Goal: Task Accomplishment & Management: Manage account settings

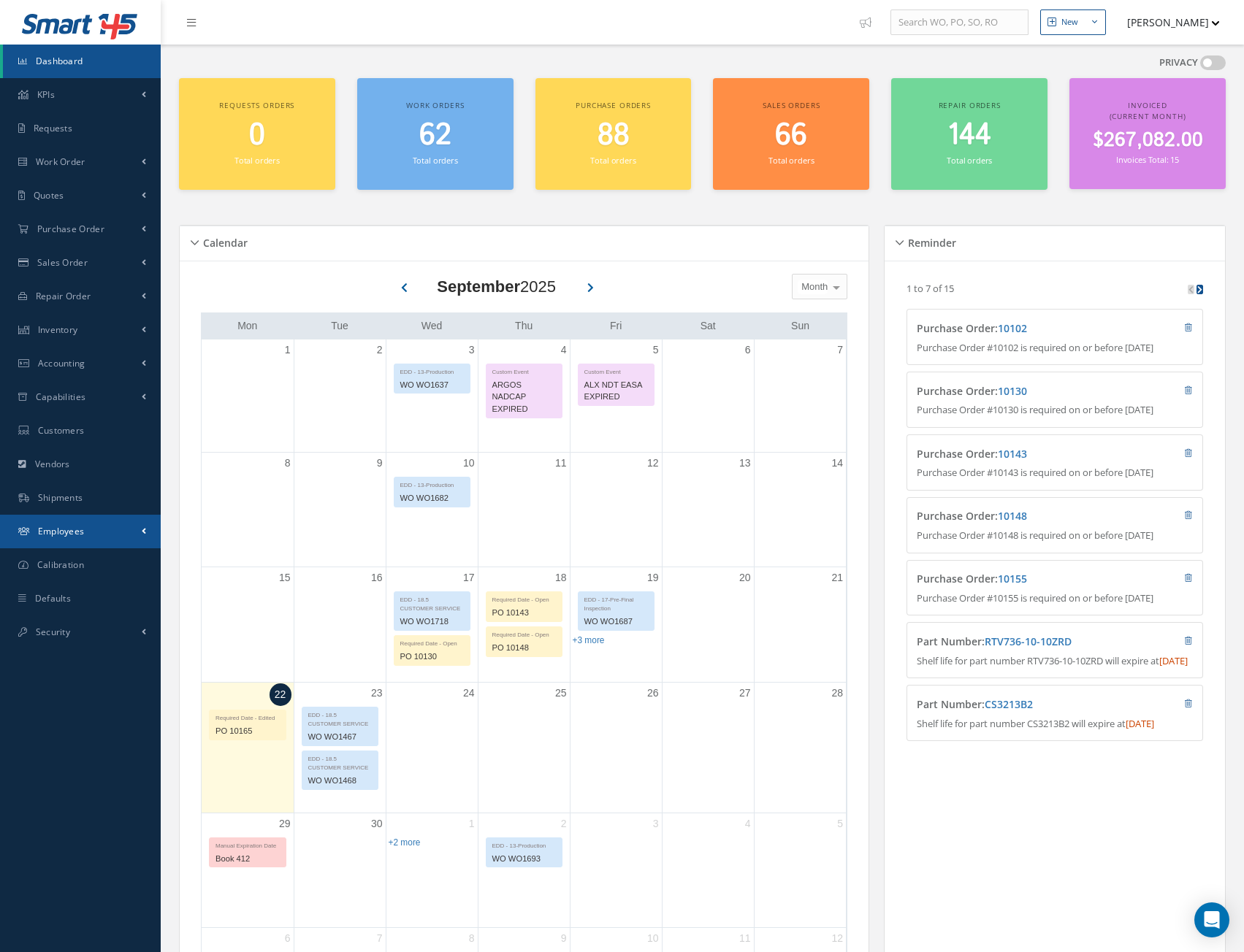
click at [65, 536] on span "Employees" at bounding box center [61, 531] width 47 height 13
click at [1169, 20] on button "[PERSON_NAME]" at bounding box center [1166, 23] width 107 height 29
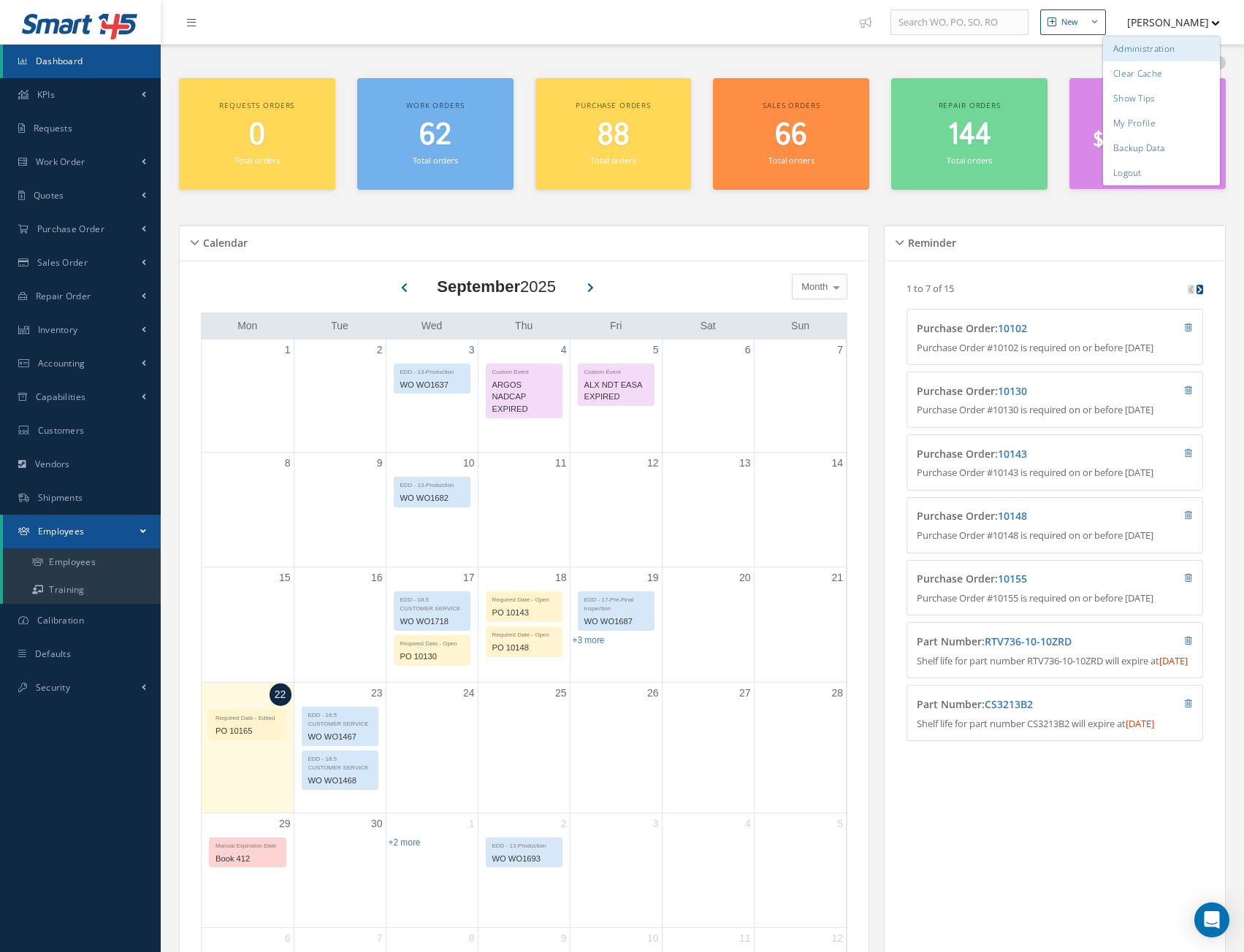
click at [1149, 49] on link "Administration" at bounding box center [1161, 48] width 117 height 24
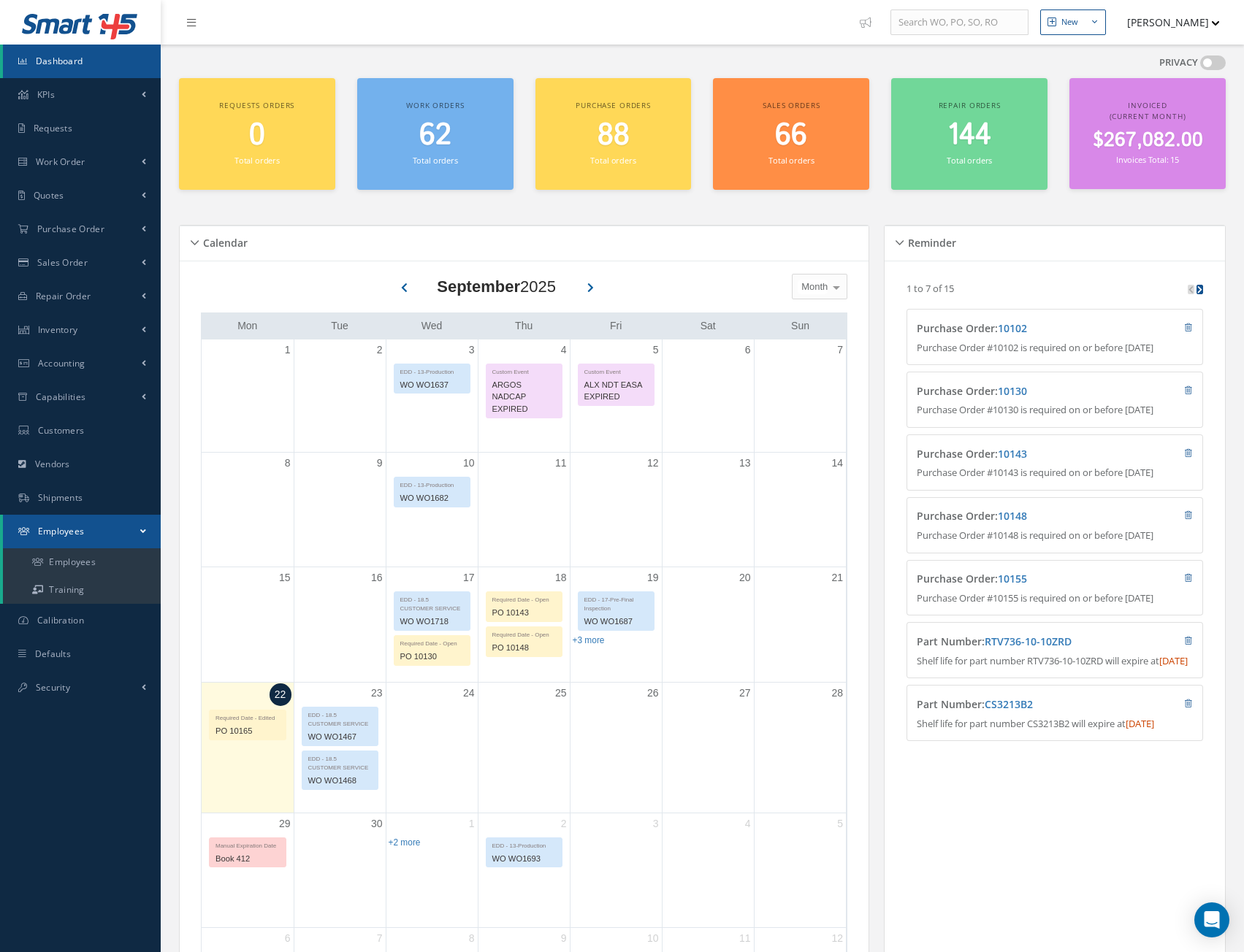
click at [1209, 24] on button "[PERSON_NAME]" at bounding box center [1166, 23] width 107 height 29
click at [1135, 175] on link "Logout" at bounding box center [1161, 173] width 117 height 24
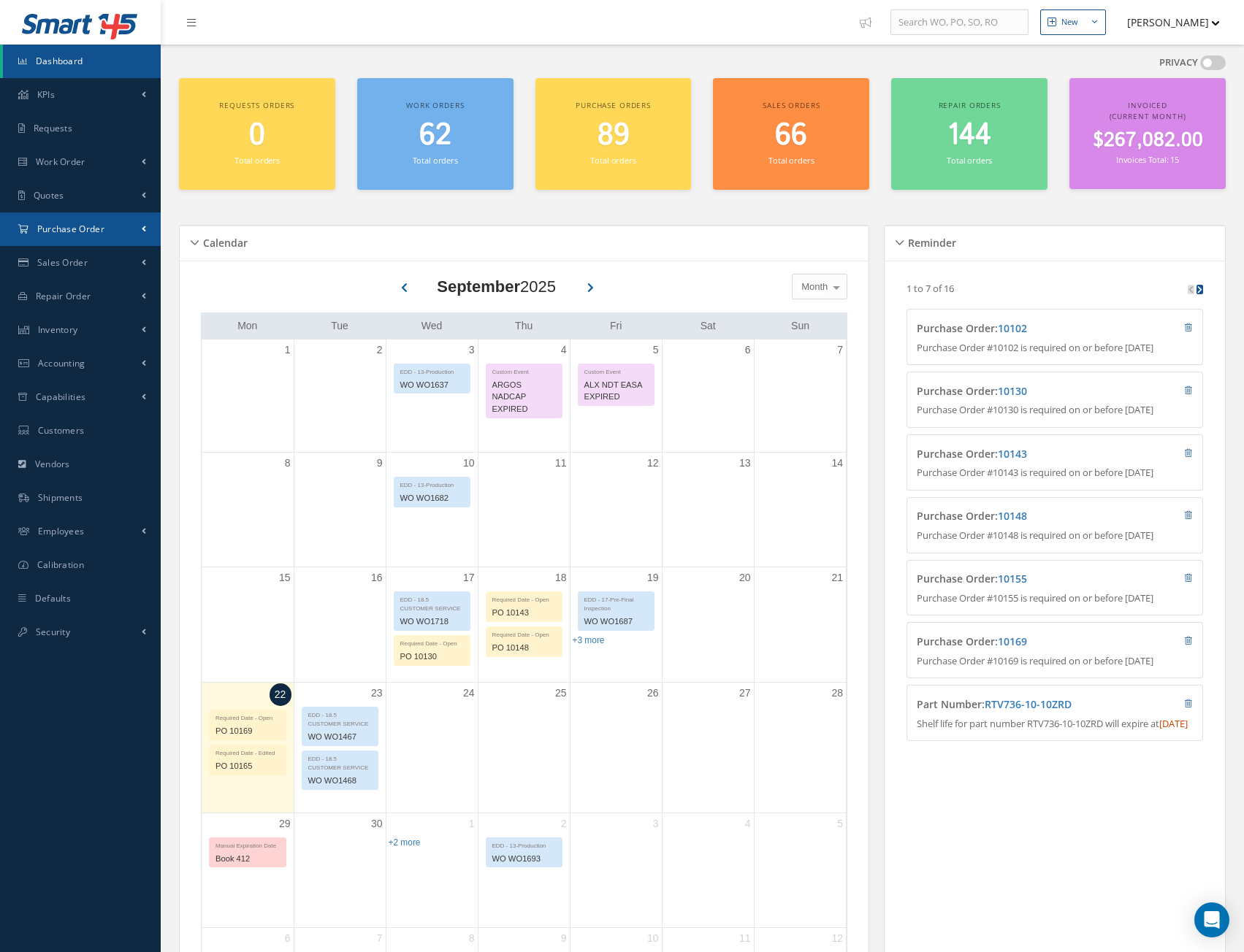
click at [89, 226] on span "Purchase Order" at bounding box center [70, 229] width 67 height 13
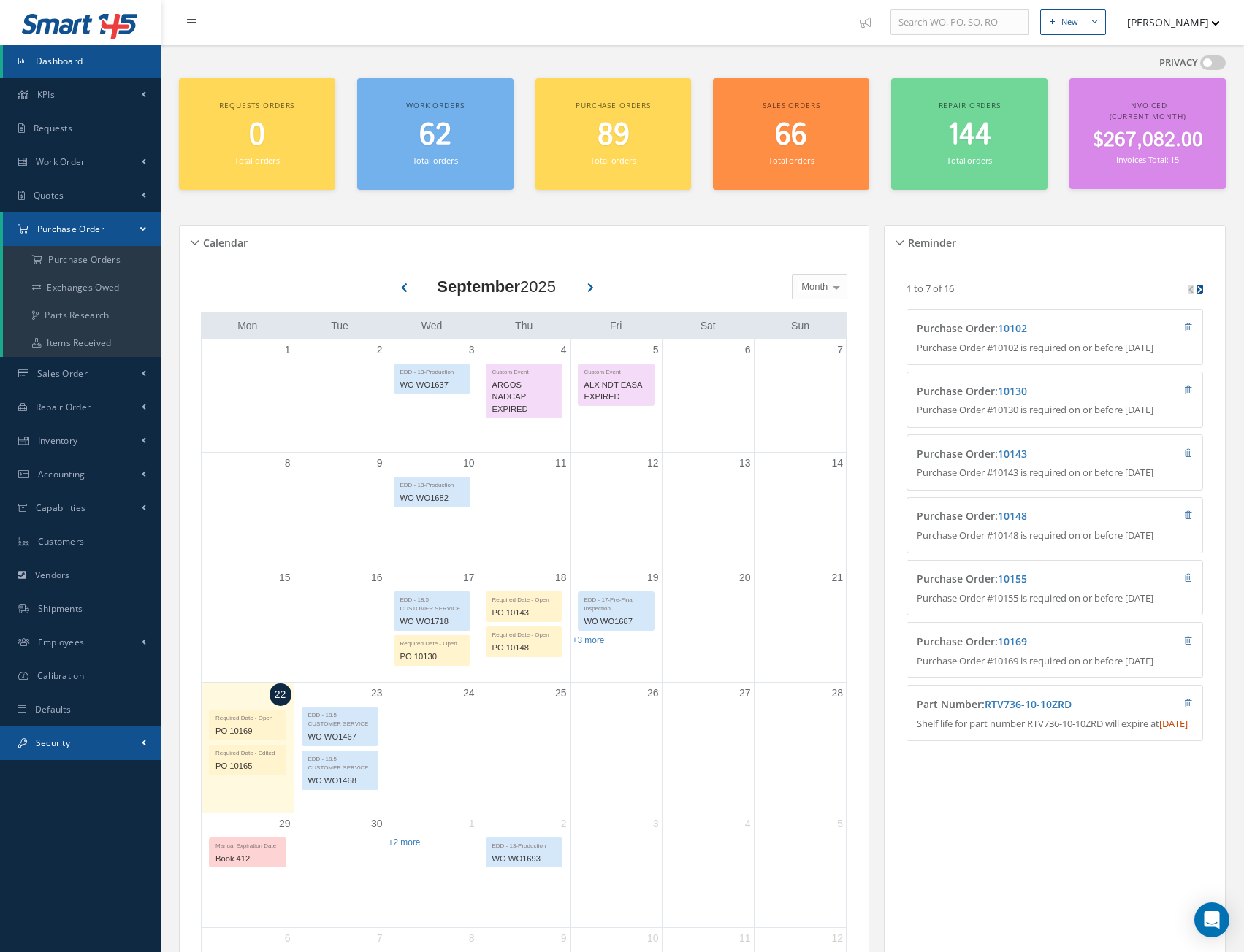
click at [67, 745] on span "Security" at bounding box center [53, 743] width 34 height 13
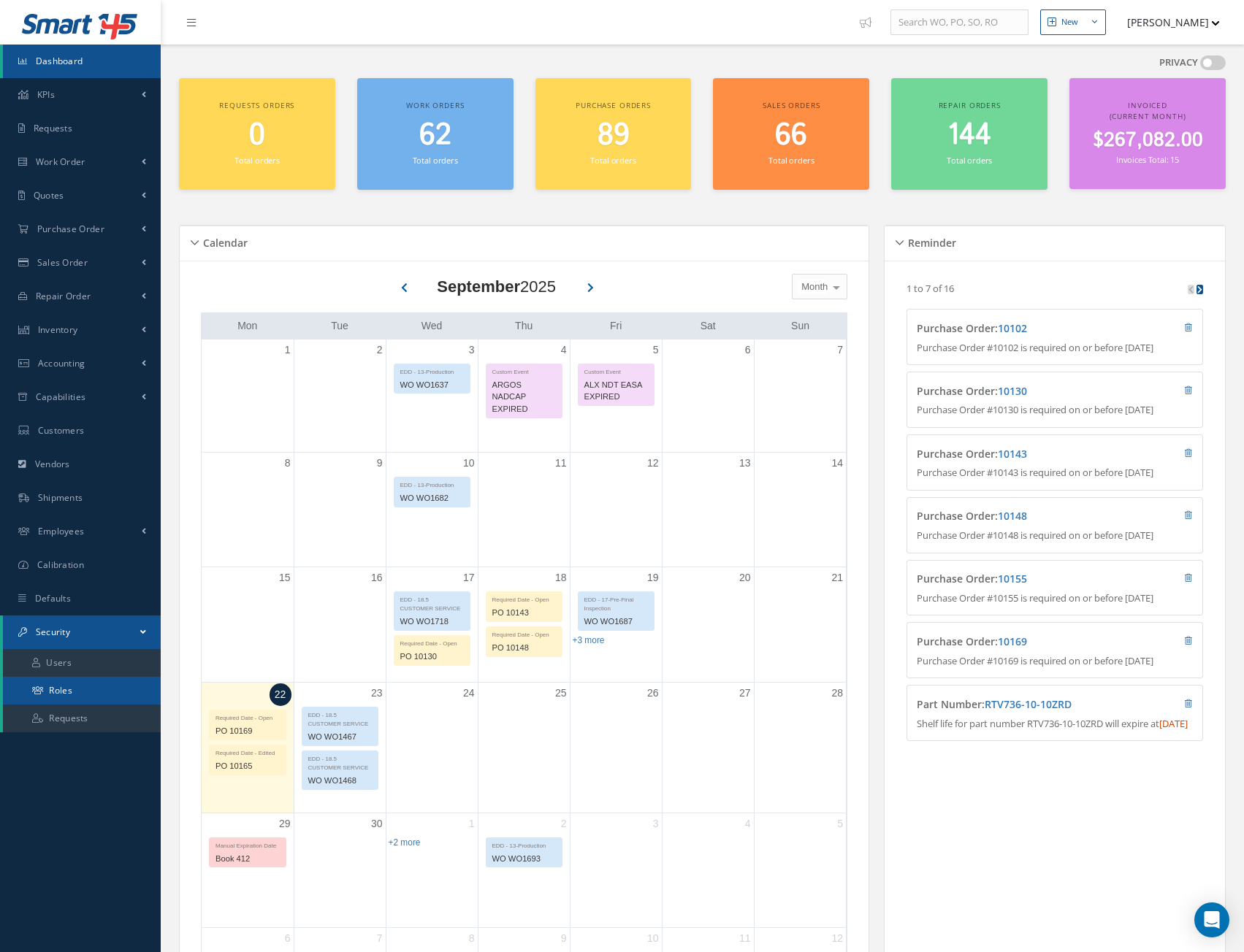
click at [69, 687] on link "Roles" at bounding box center [81, 691] width 158 height 28
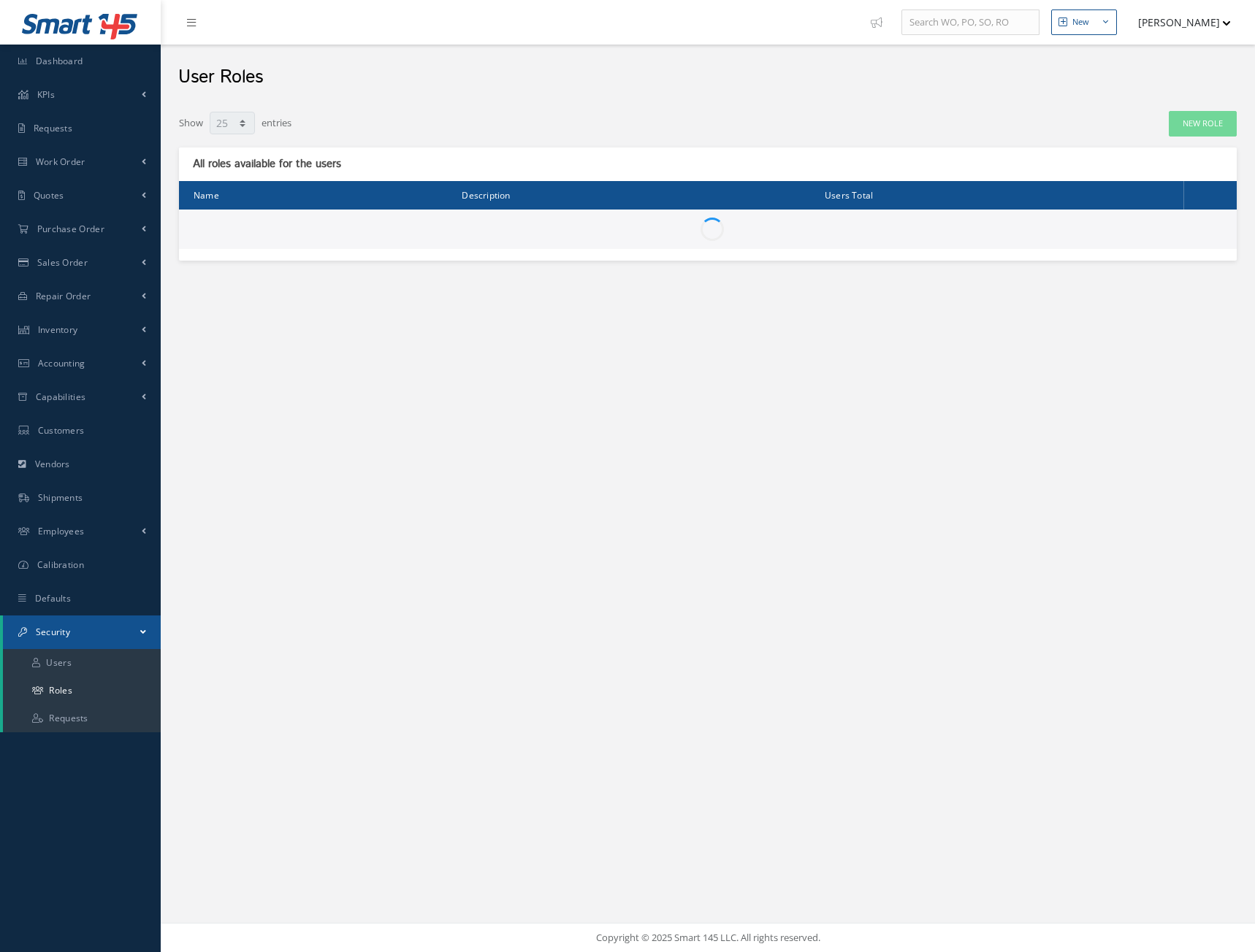
select select "25"
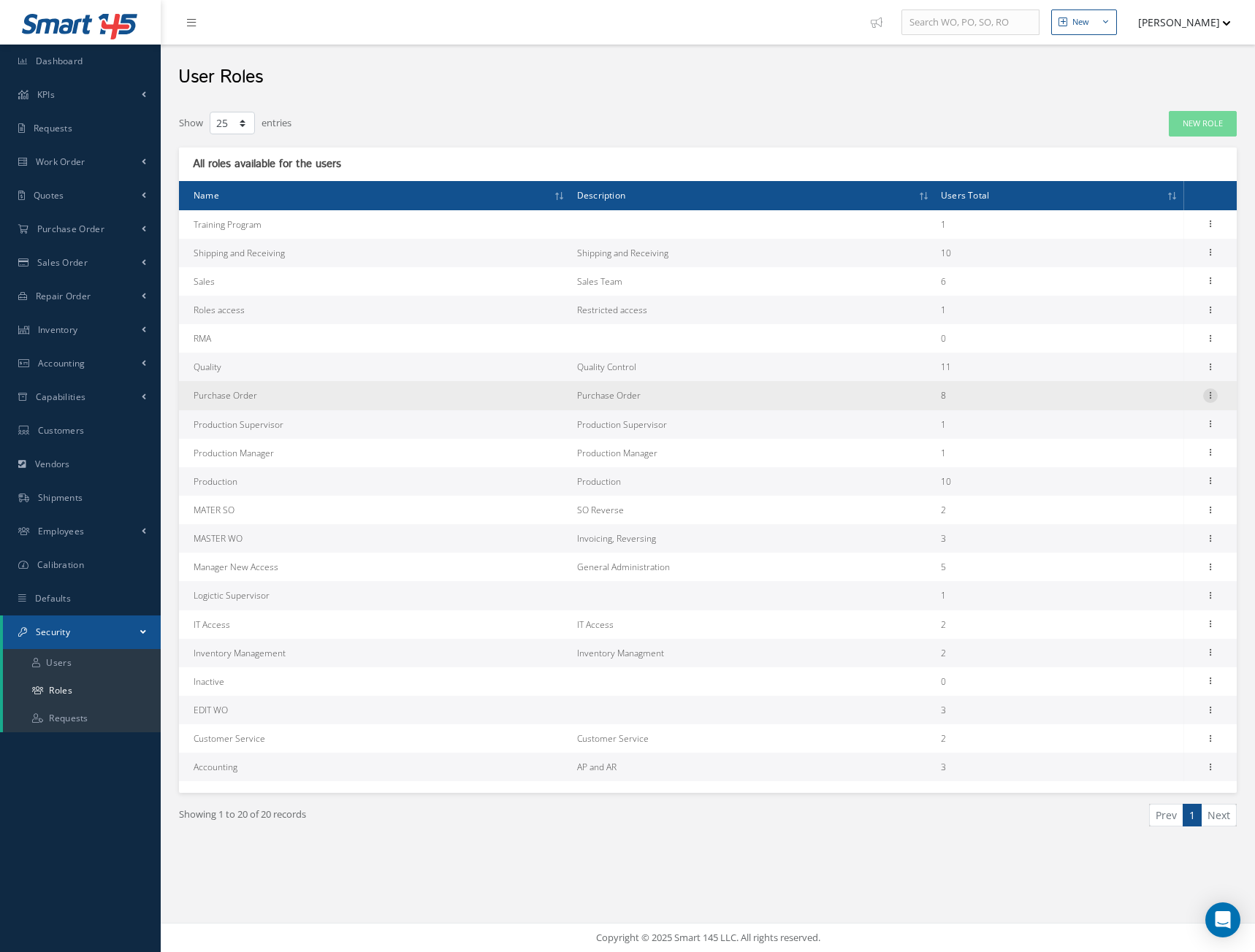
click at [1213, 392] on icon at bounding box center [1211, 394] width 14 height 12
click at [1120, 422] on link "Permissions" at bounding box center [1144, 424] width 116 height 19
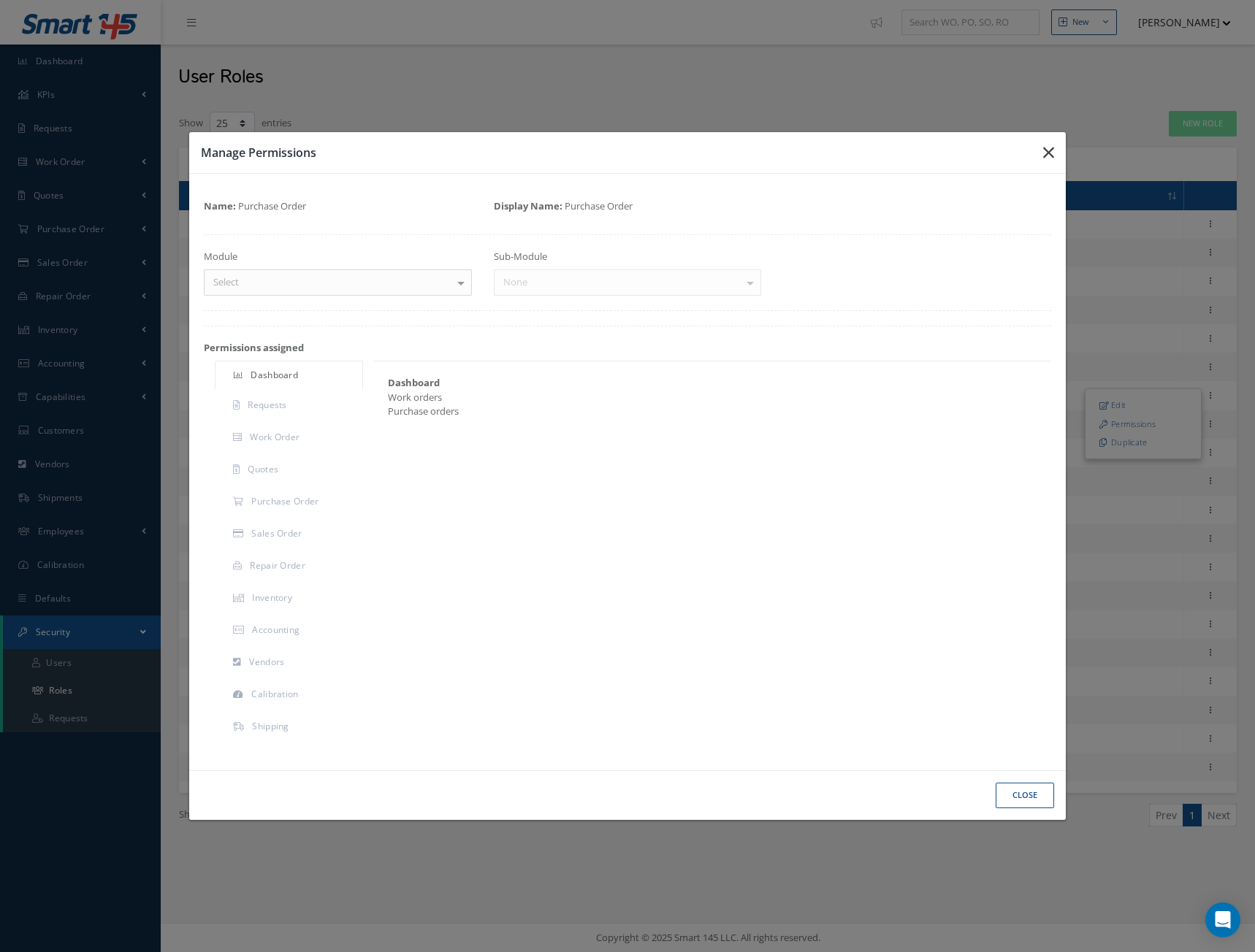
click at [1044, 145] on icon "button" at bounding box center [1049, 152] width 11 height 17
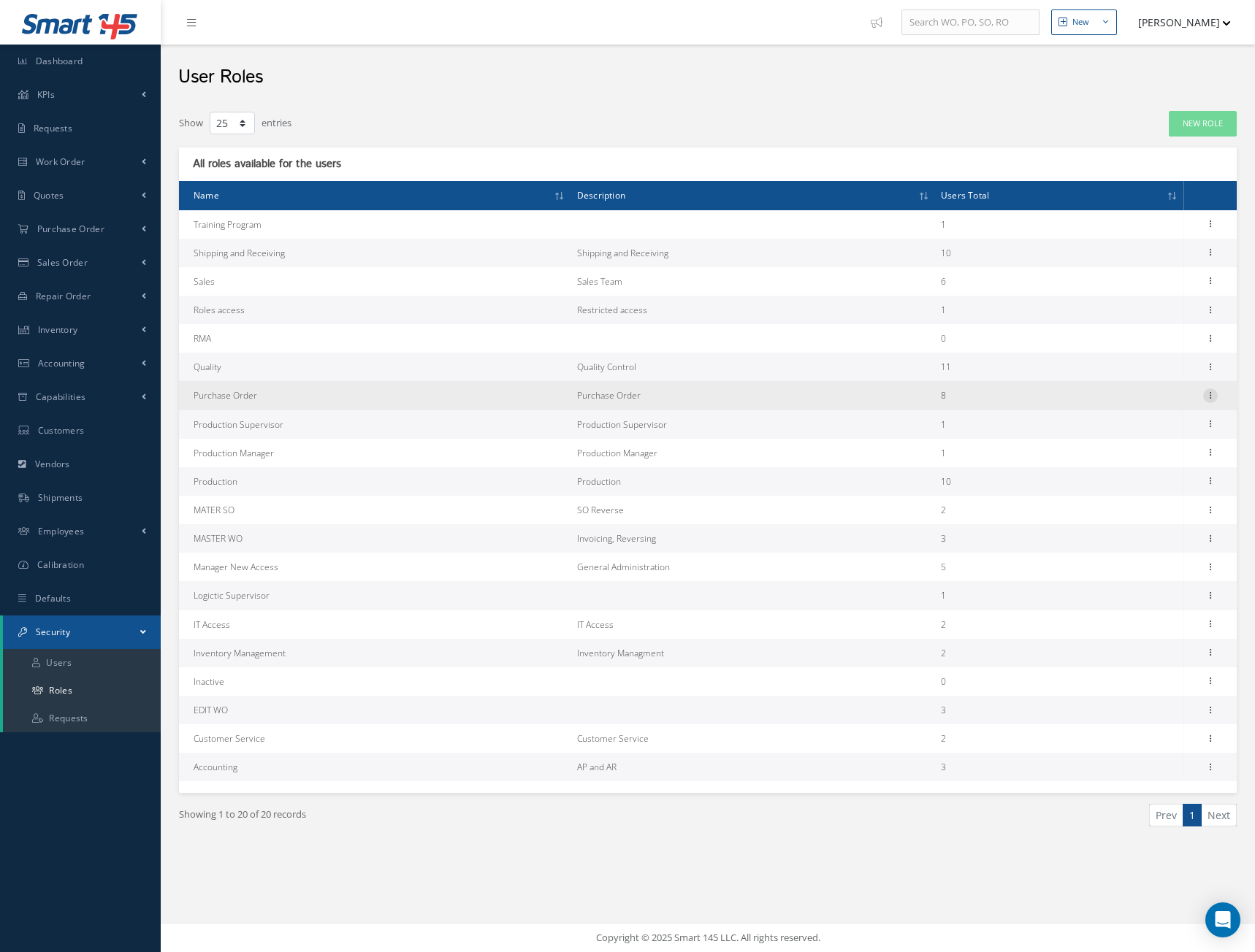
click at [1208, 395] on icon at bounding box center [1211, 394] width 14 height 12
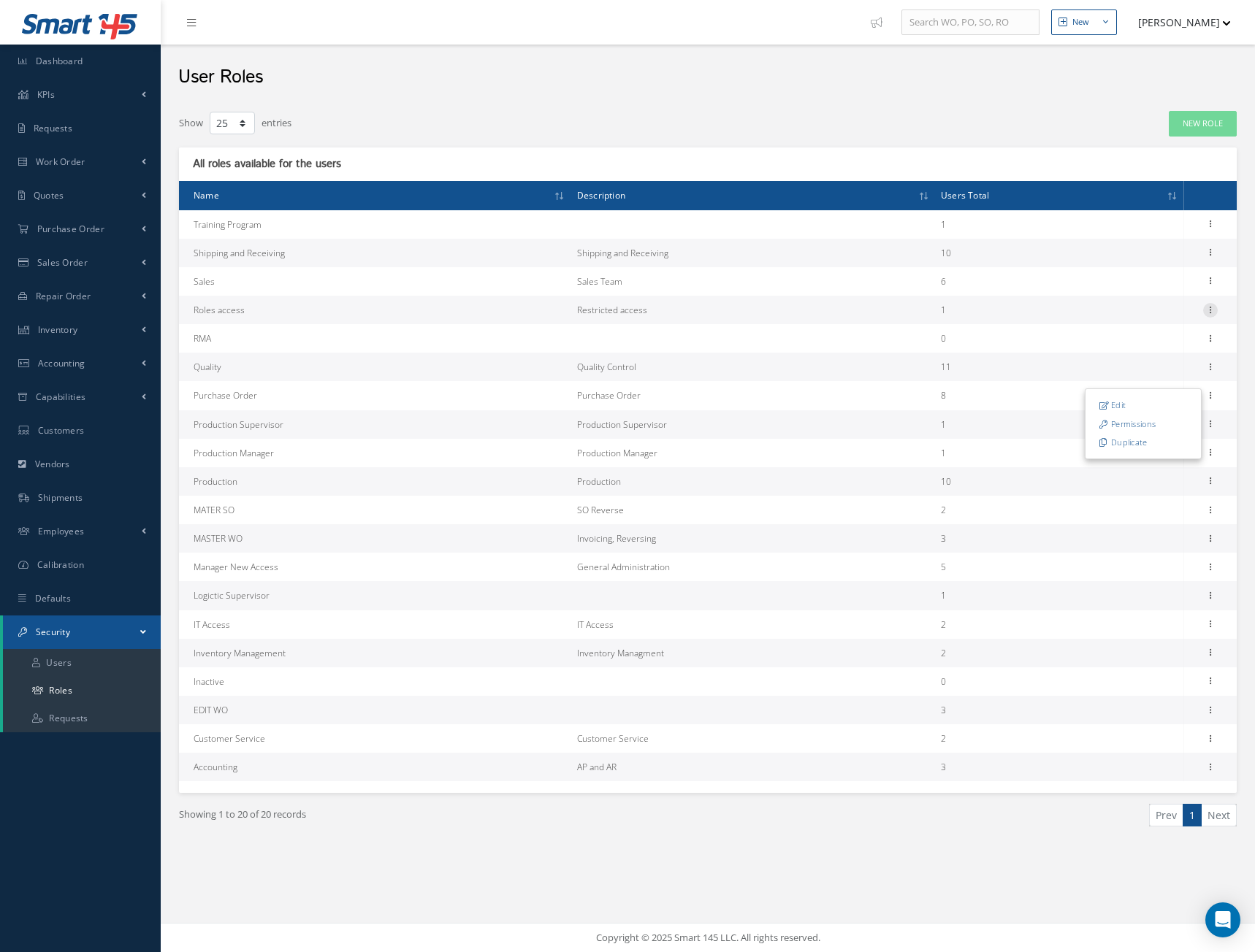
click at [1210, 309] on icon at bounding box center [1211, 309] width 14 height 12
click at [1119, 319] on link "Edit" at bounding box center [1144, 320] width 116 height 19
type input "Roles access"
type textarea "Restricted access"
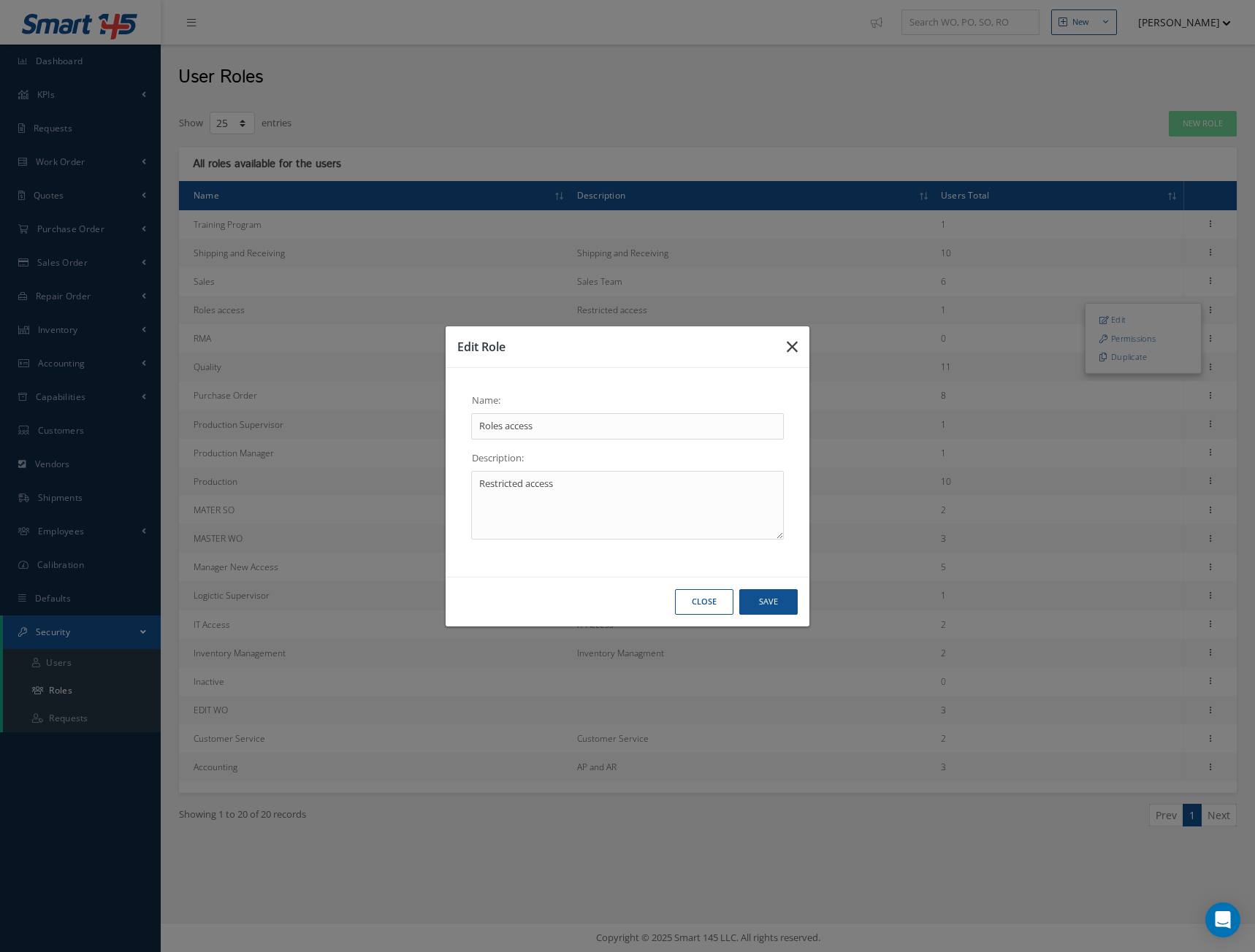
click at [792, 346] on icon "button" at bounding box center [792, 346] width 11 height 17
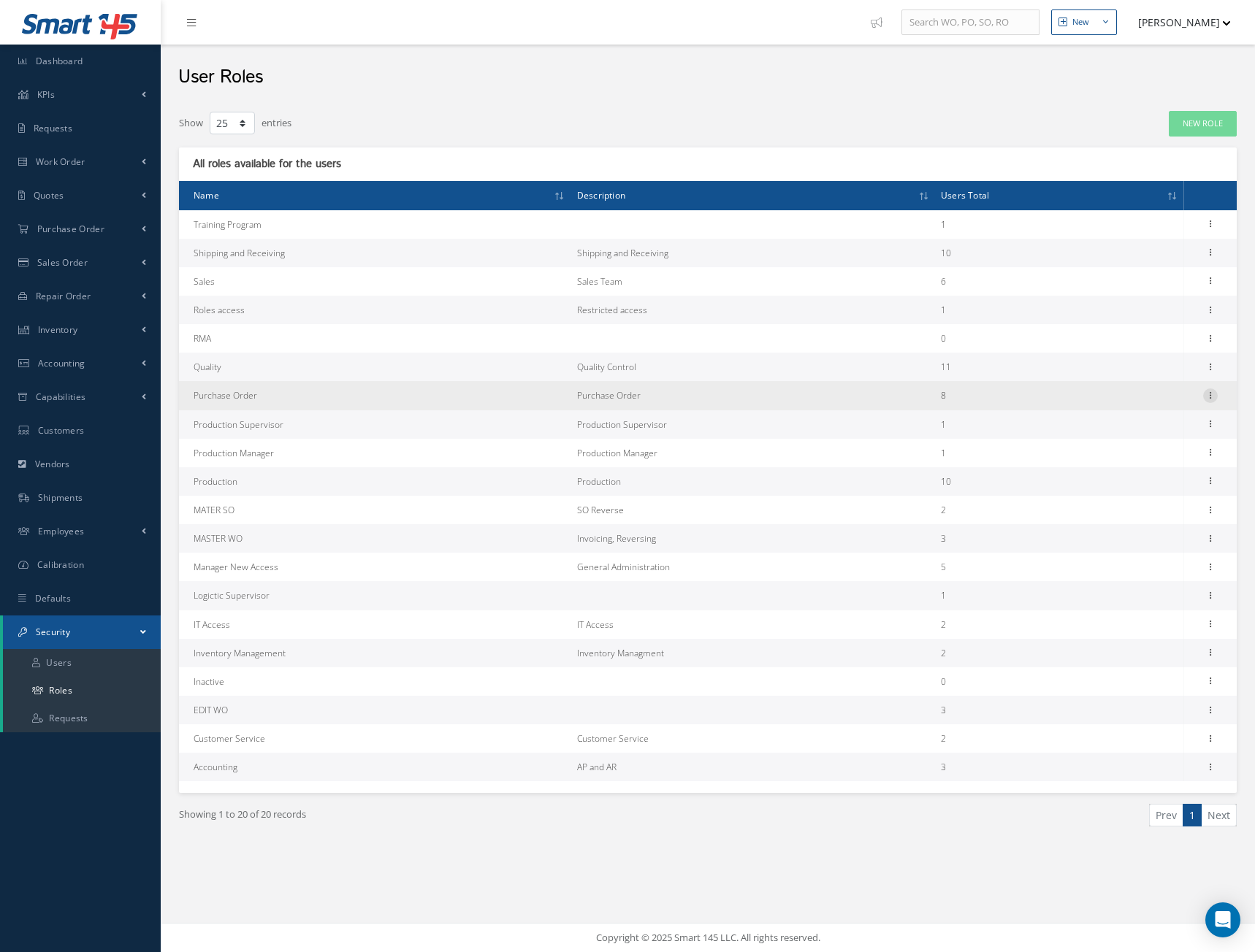
click at [1209, 393] on icon at bounding box center [1211, 394] width 14 height 12
click at [1119, 402] on link "Edit" at bounding box center [1144, 405] width 116 height 19
type input "Purchase Order"
type textarea "Purchase Order"
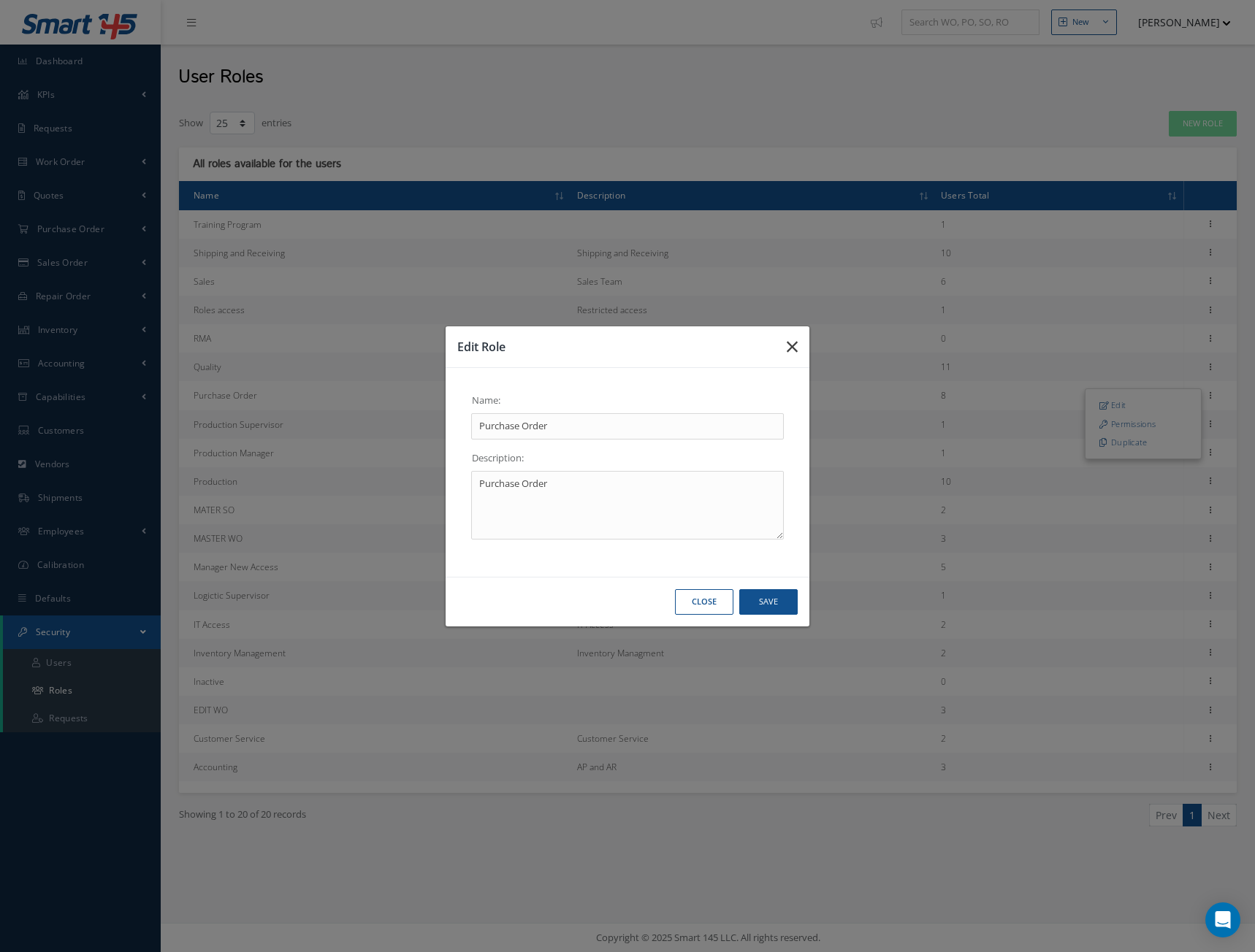
click at [792, 345] on icon "button" at bounding box center [792, 346] width 11 height 17
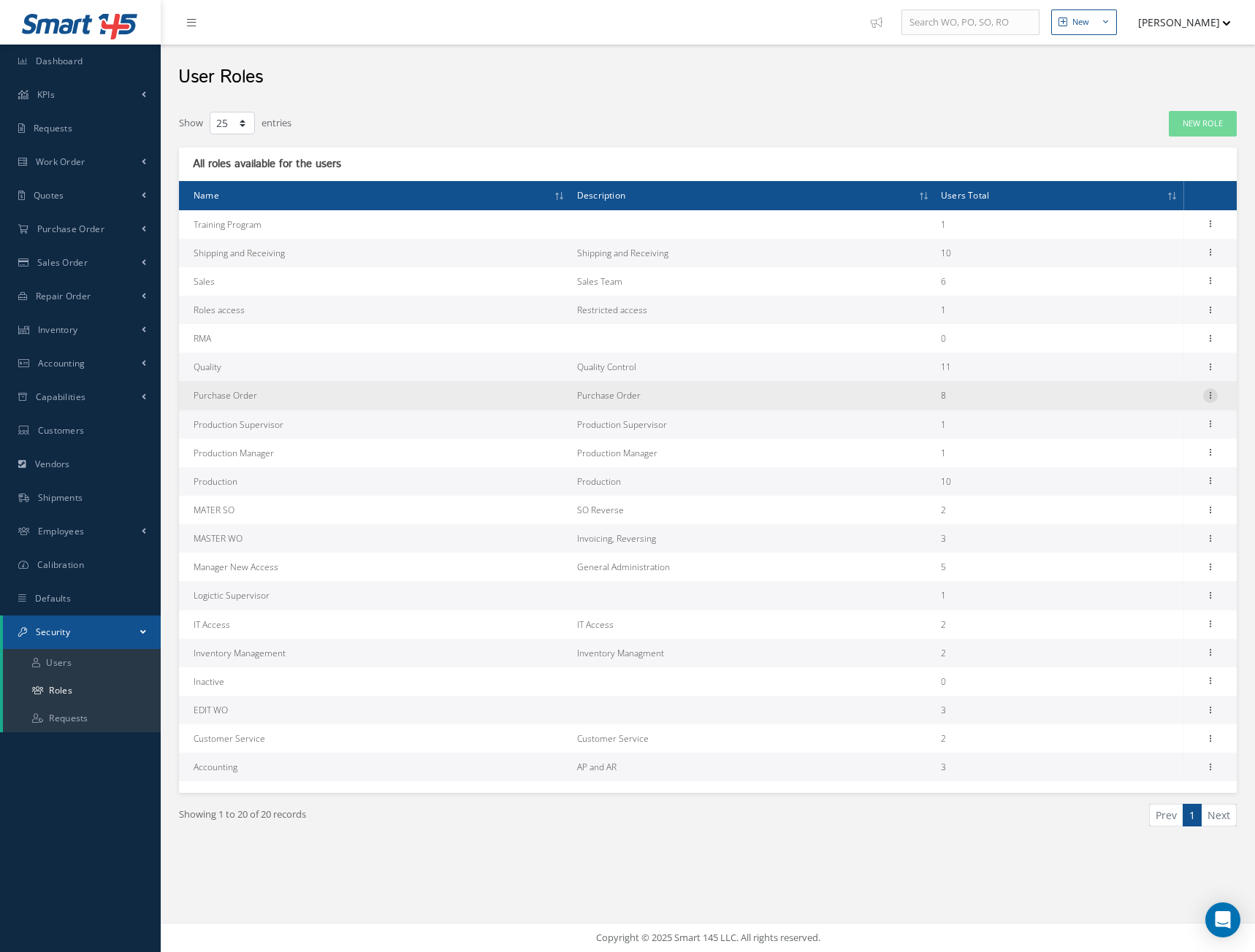
click at [1204, 394] on icon at bounding box center [1211, 394] width 14 height 12
click at [1157, 424] on link "Permissions" at bounding box center [1144, 424] width 116 height 19
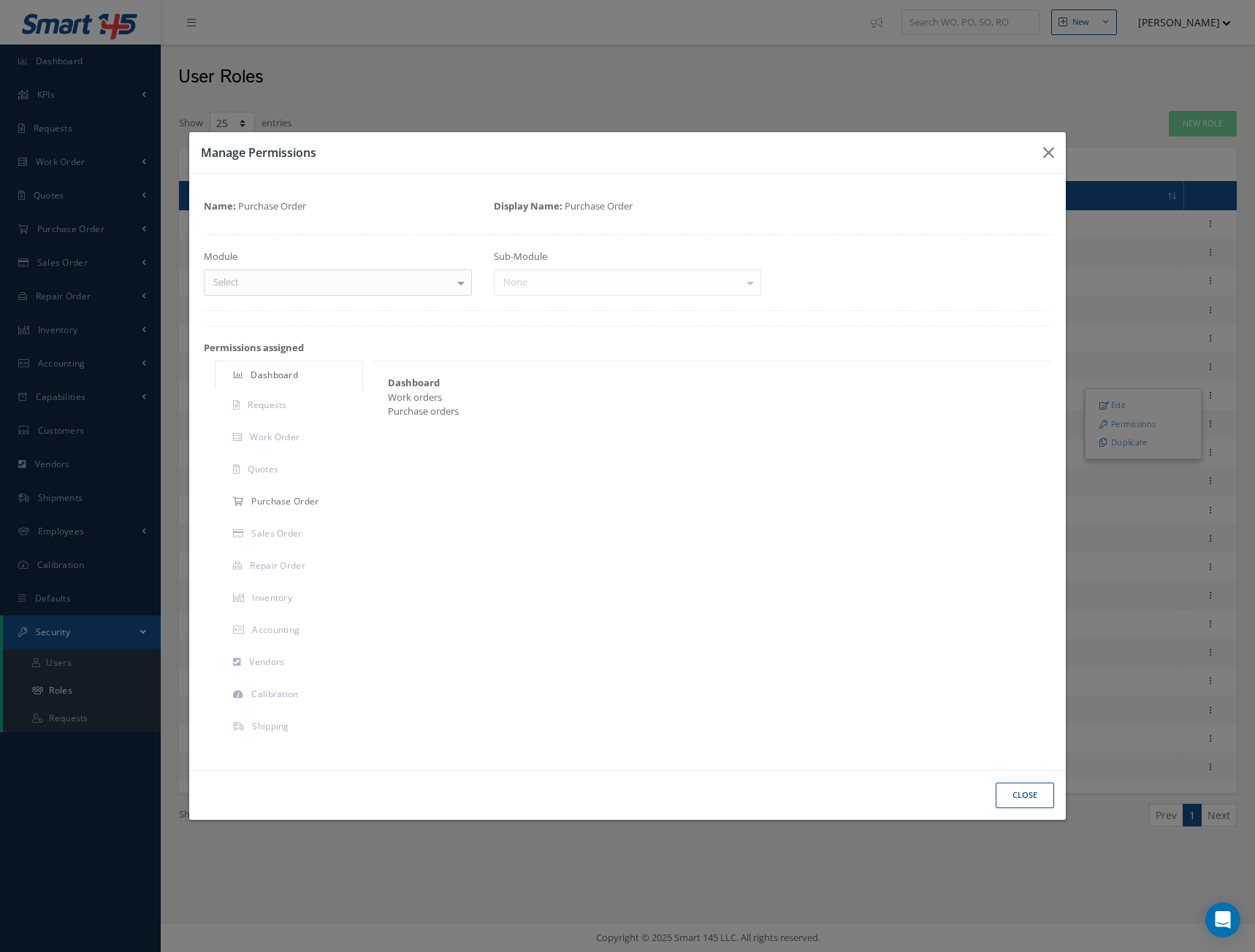
click at [263, 499] on span "Purchase Order" at bounding box center [285, 501] width 67 height 13
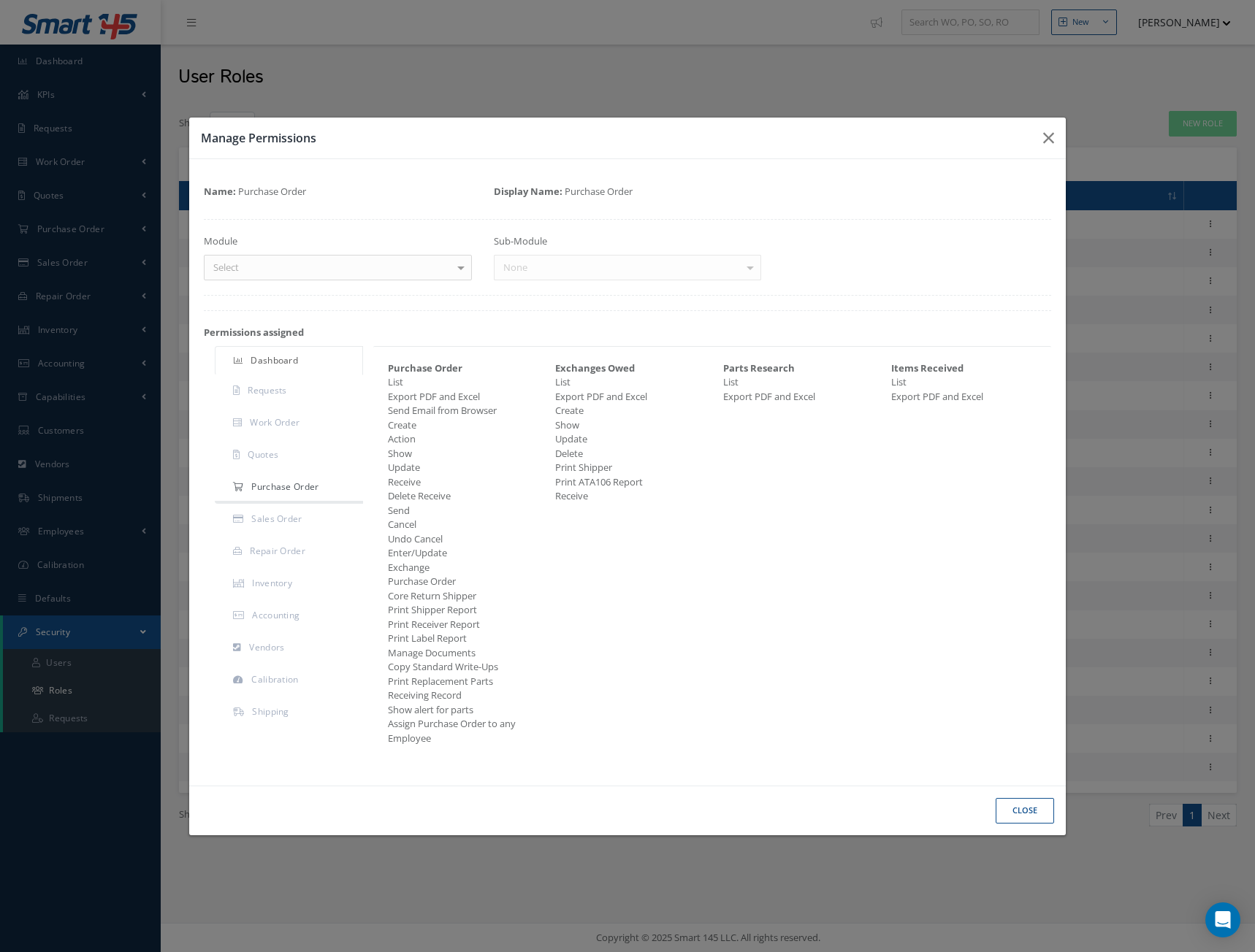
click at [467, 263] on div at bounding box center [461, 267] width 21 height 24
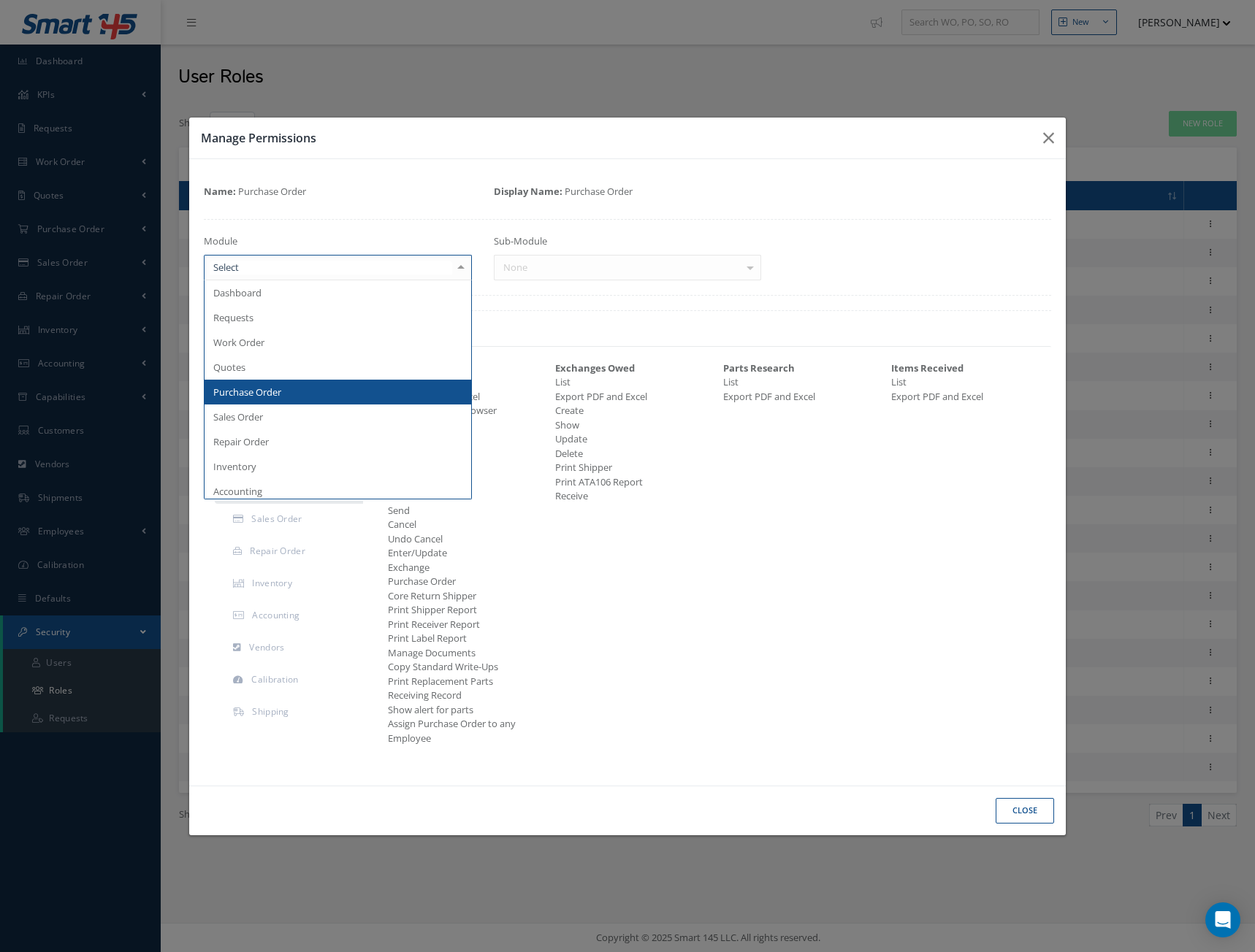
click at [293, 395] on span "Purchase Order" at bounding box center [337, 391] width 267 height 24
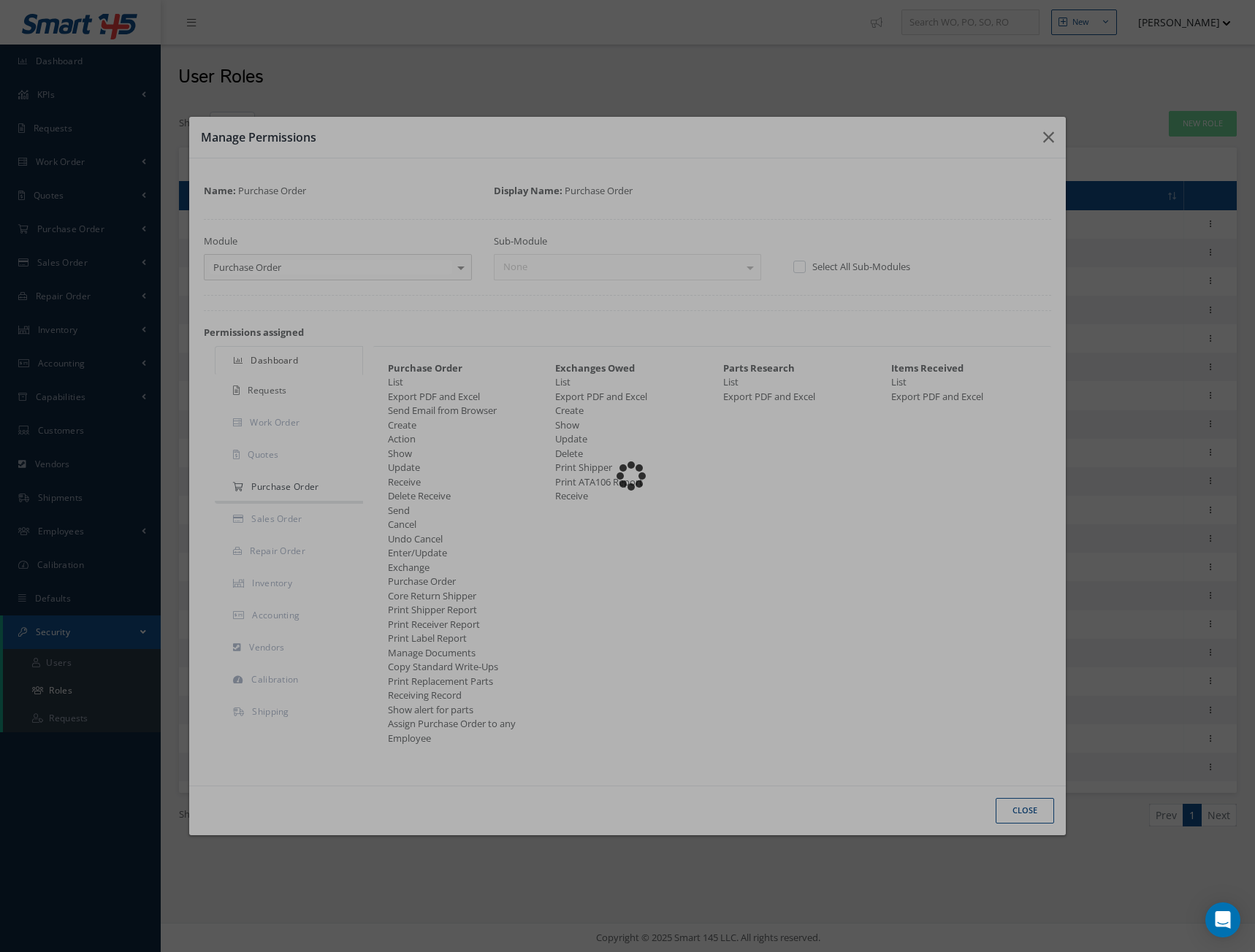
checkbox input "true"
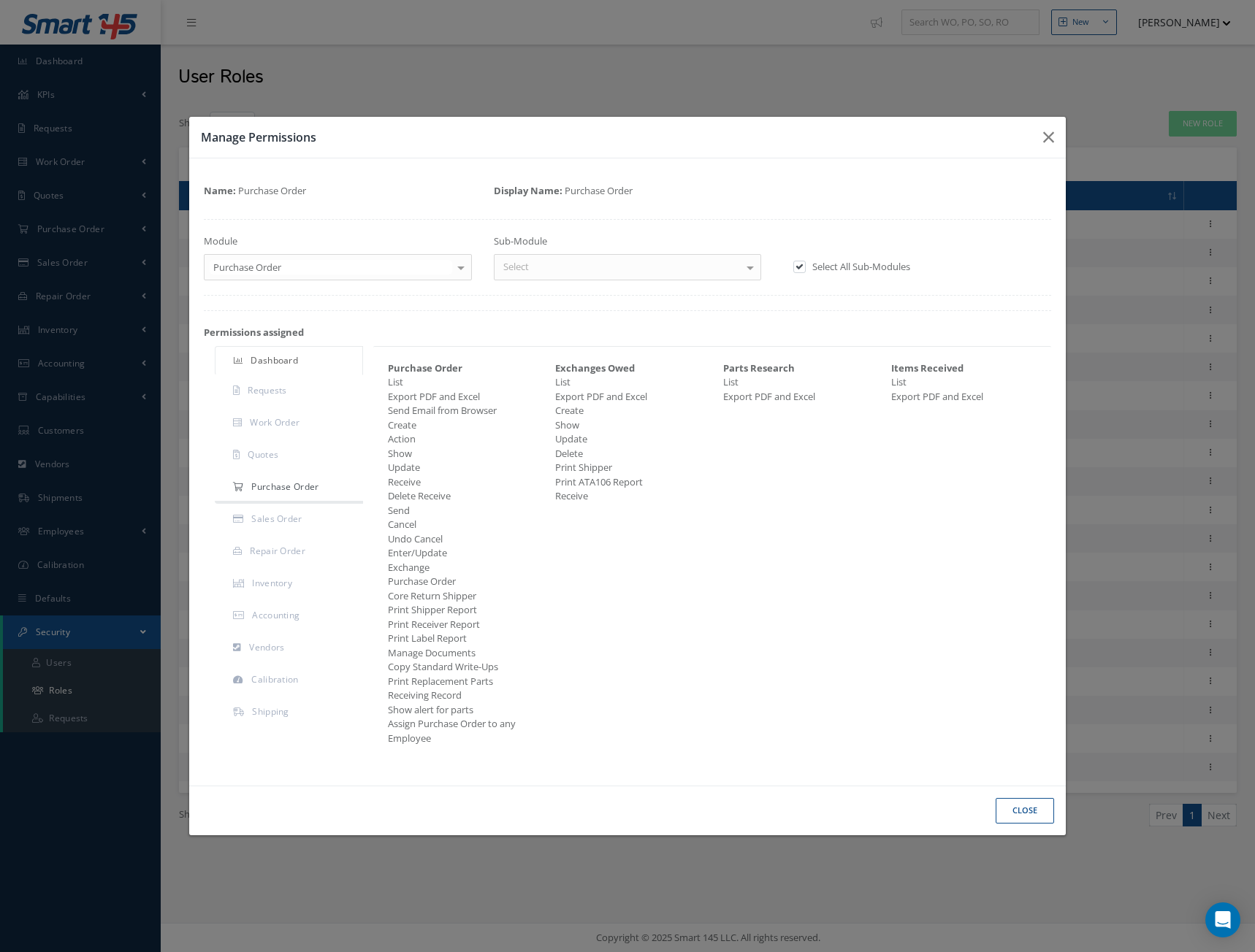
click at [735, 267] on div "Select" at bounding box center [628, 266] width 268 height 26
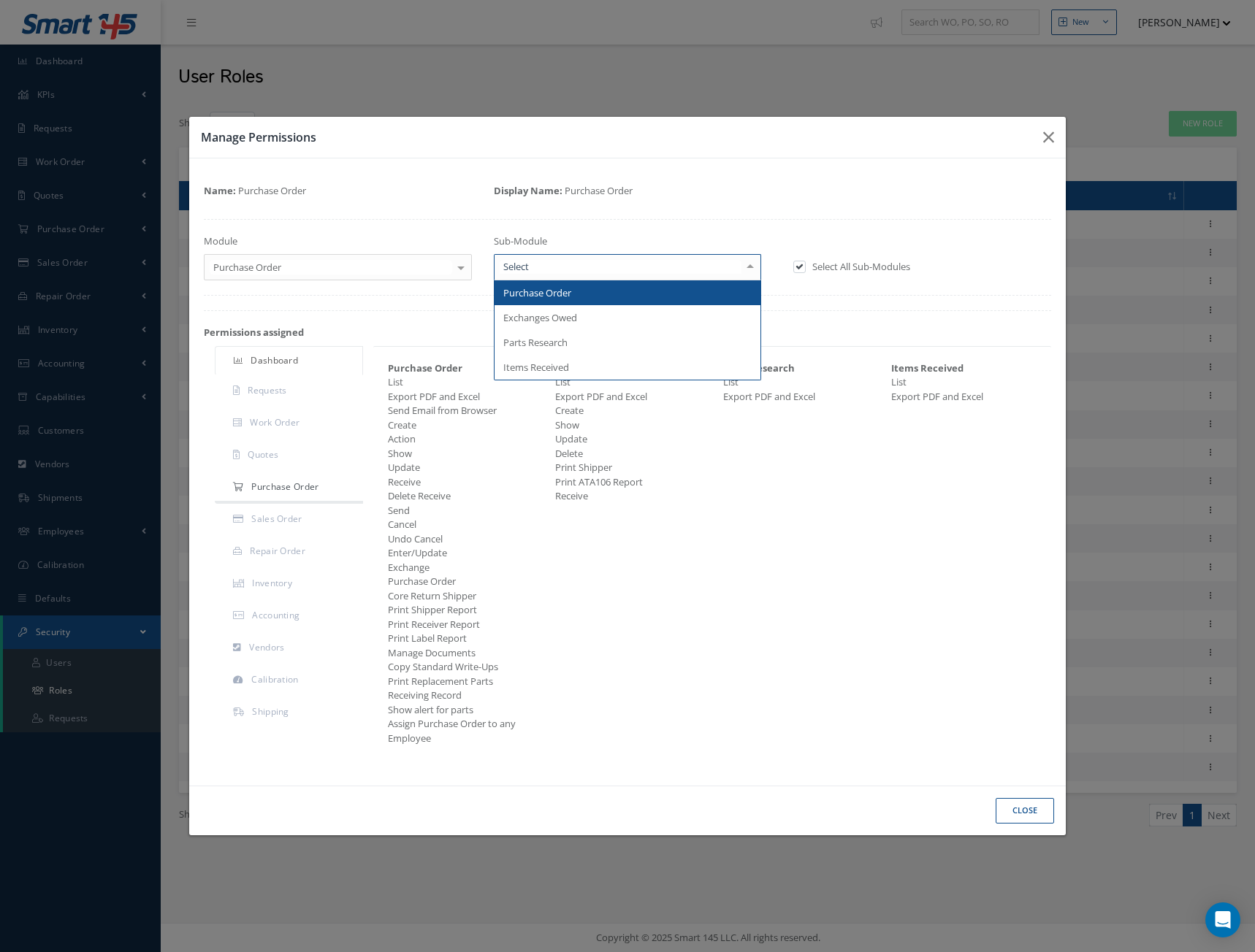
click at [549, 292] on span "Purchase Order" at bounding box center [537, 293] width 68 height 14
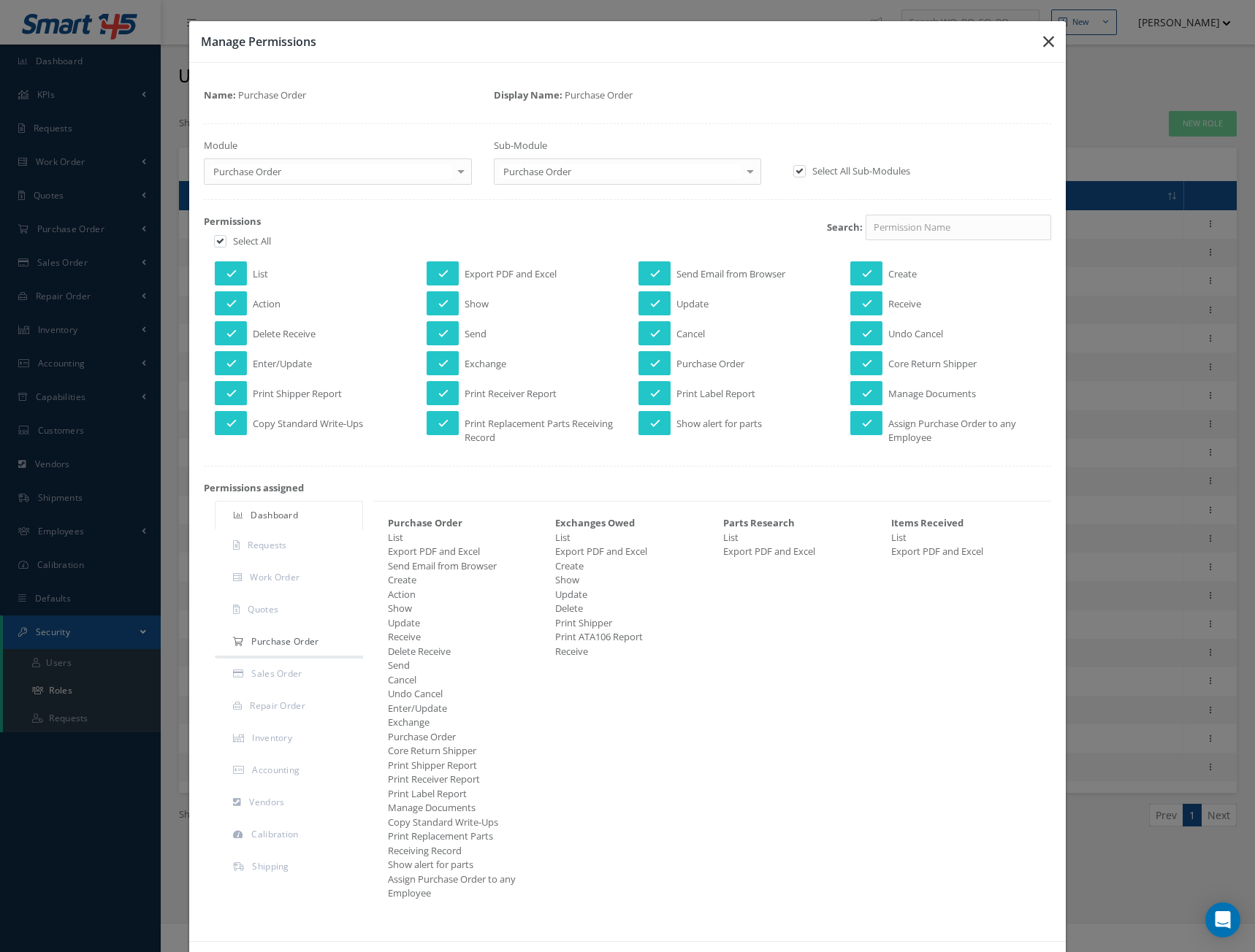
click at [1044, 38] on icon "button" at bounding box center [1049, 41] width 11 height 17
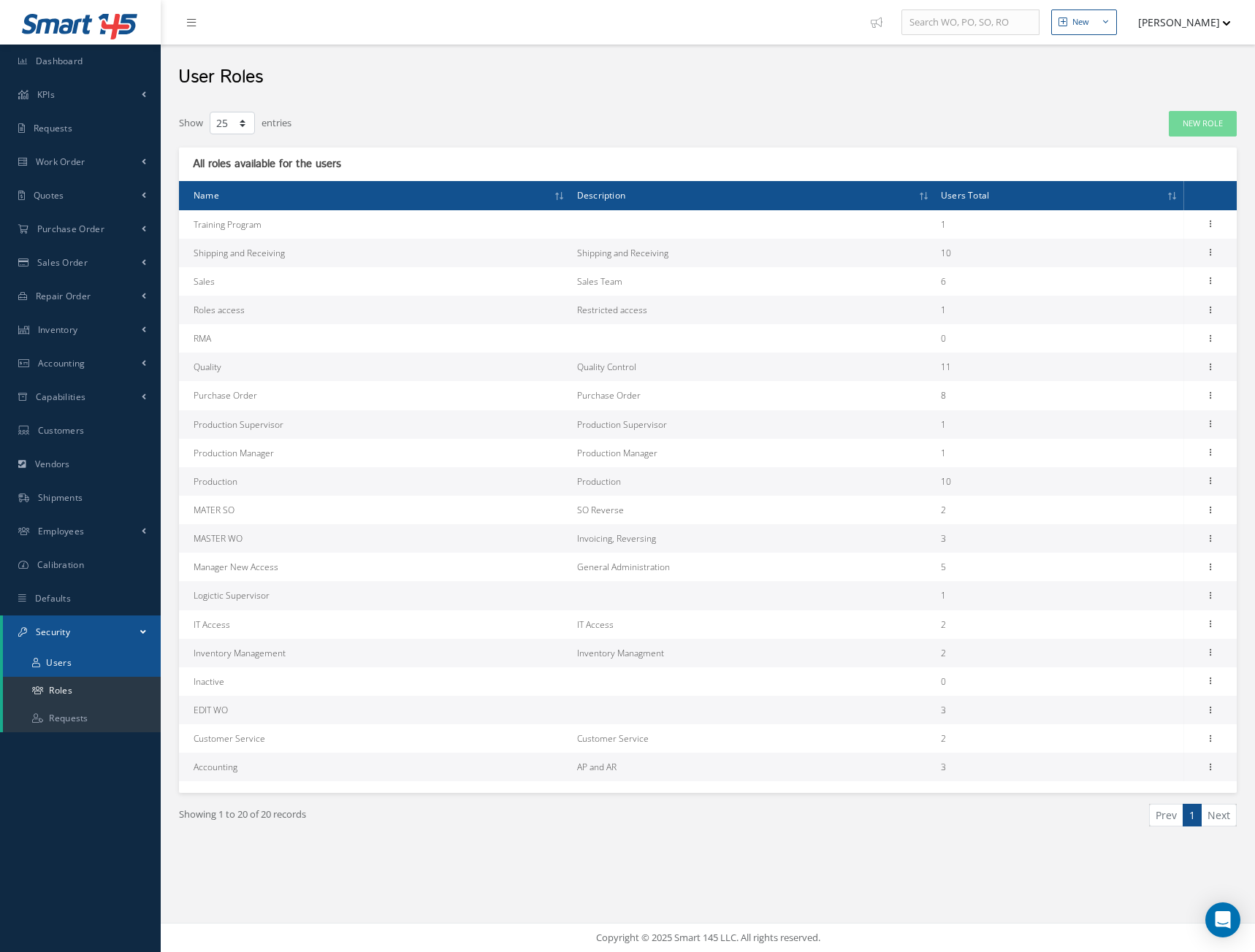
click at [68, 654] on link "Users" at bounding box center [81, 663] width 158 height 28
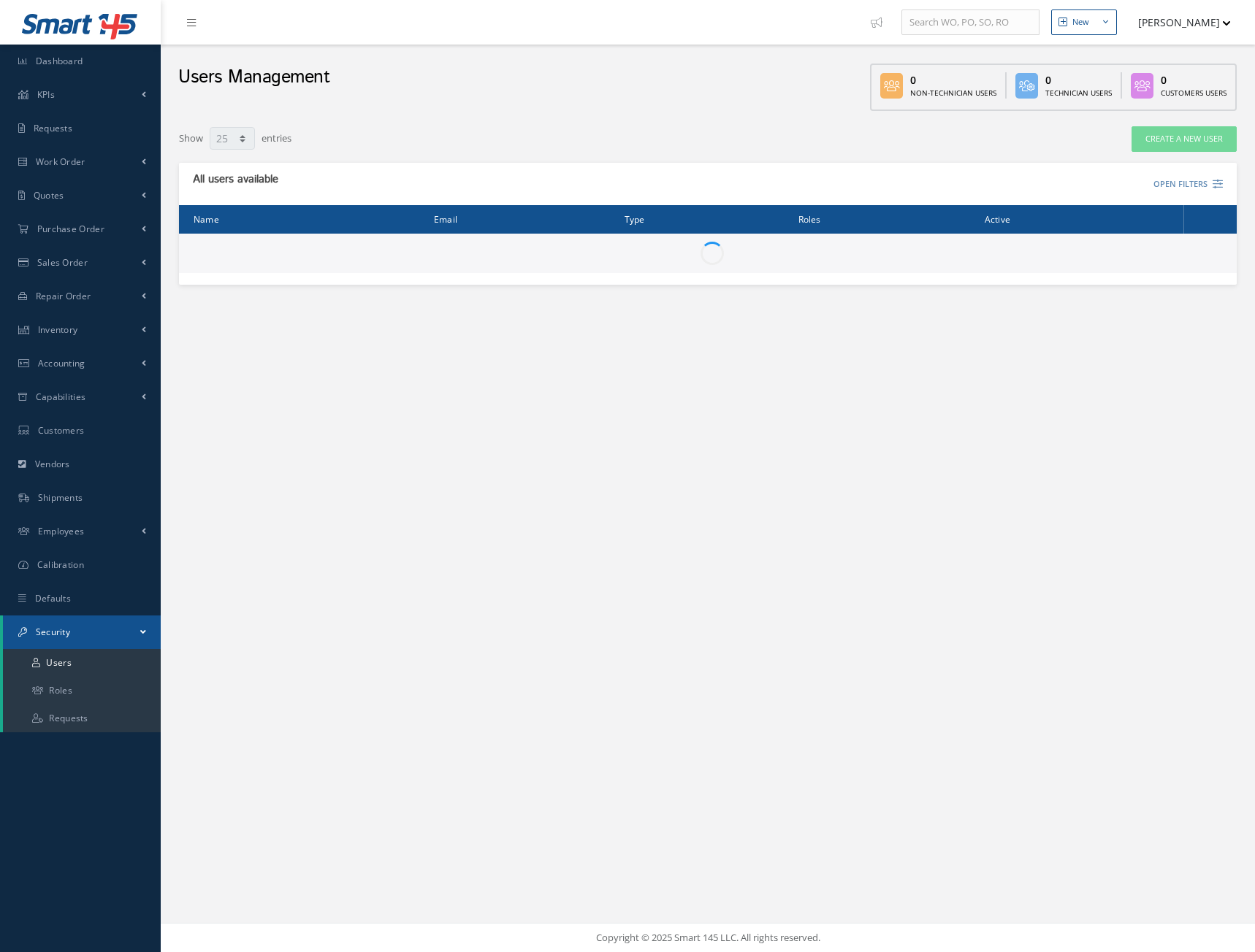
select select "25"
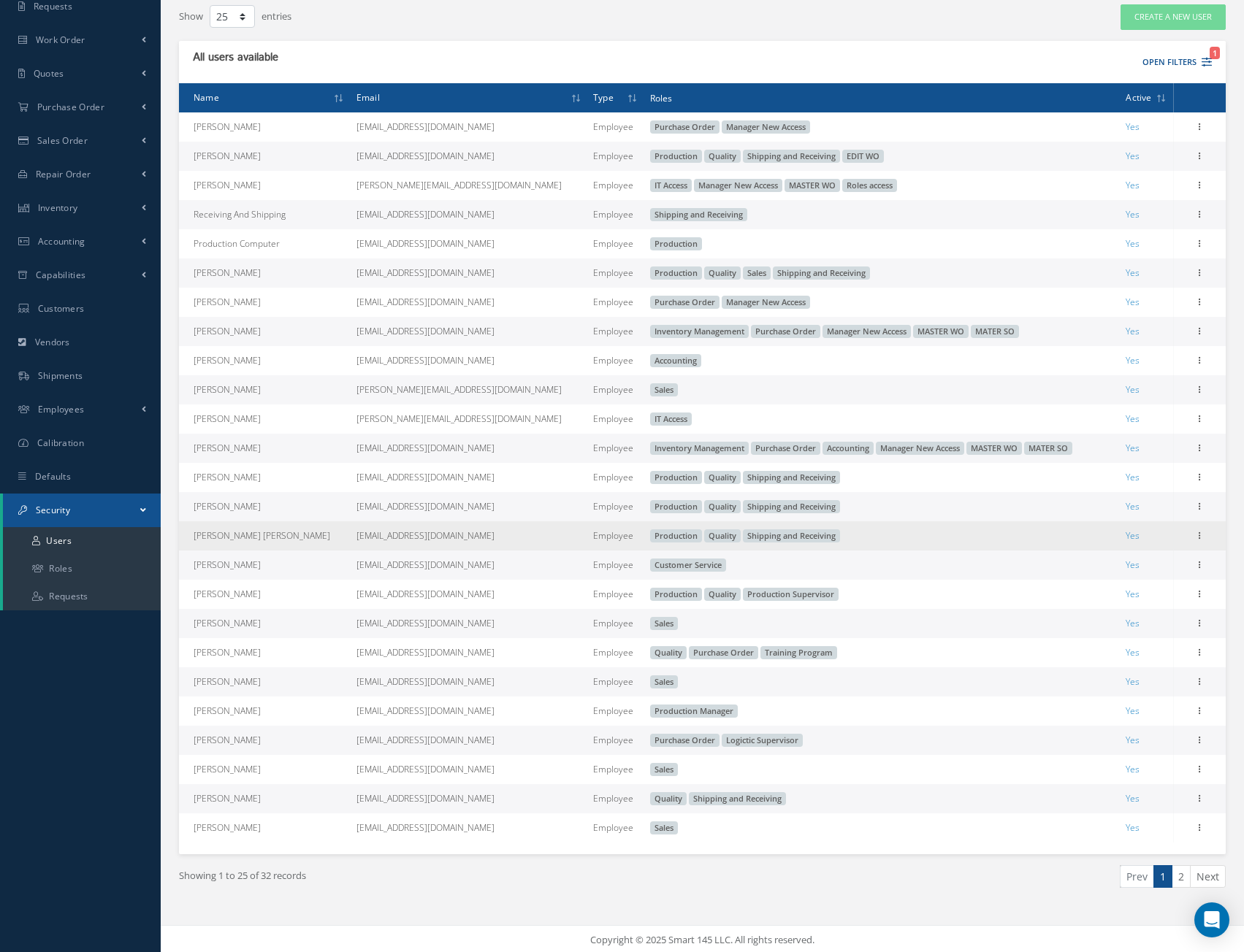
scroll to position [124, 0]
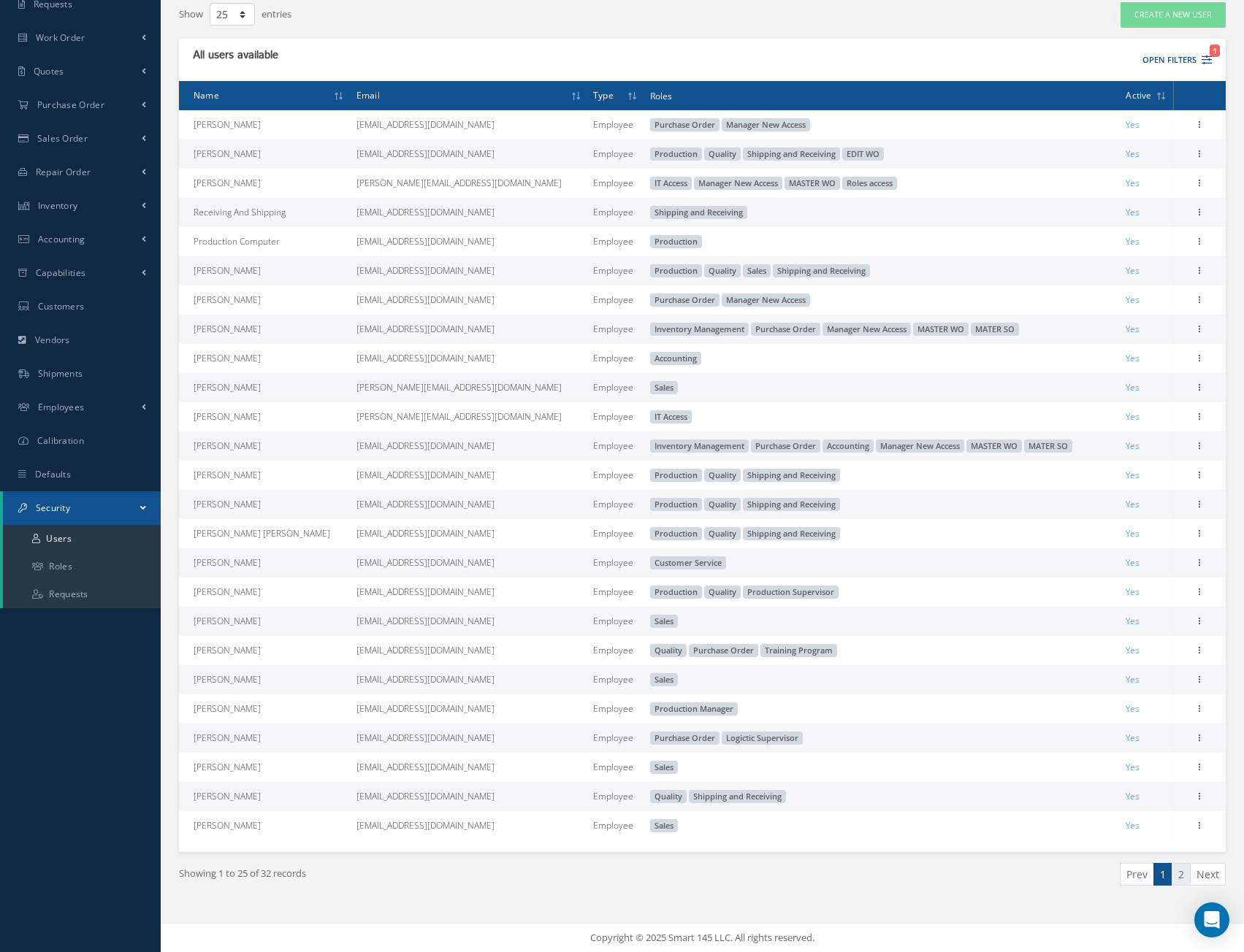
click at [1184, 874] on link "2" at bounding box center [1181, 874] width 19 height 23
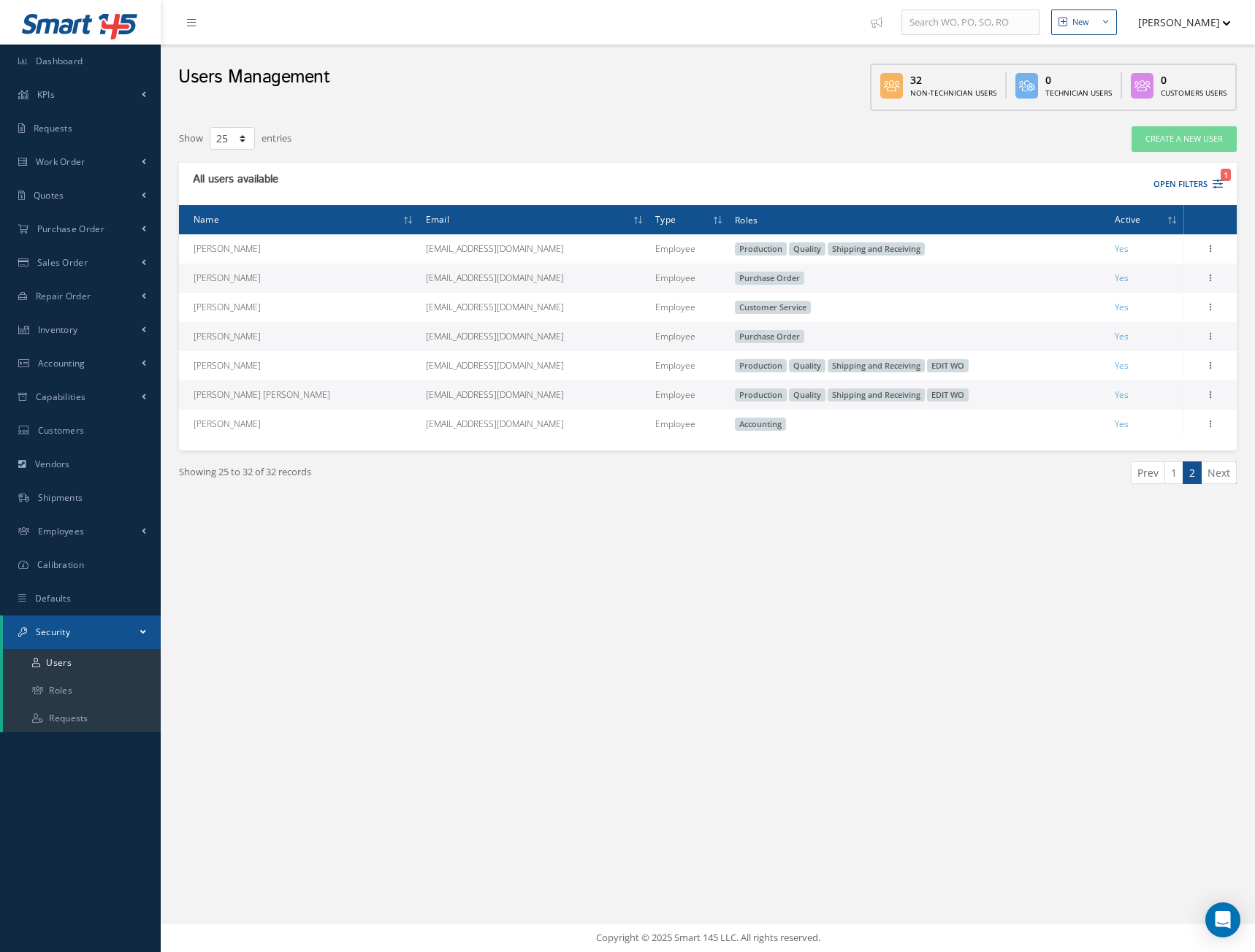
click at [342, 634] on div "New New Work Order New Purchase Order New Customer Quote New Sales Order New Re…" at bounding box center [707, 476] width 1094 height 952
click at [792, 617] on div "New New Work Order New Purchase Order New Customer Quote New Sales Order New Re…" at bounding box center [707, 476] width 1094 height 952
click at [1206, 610] on div "New New Work Order New Purchase Order New Customer Quote New Sales Order New Re…" at bounding box center [707, 476] width 1094 height 952
click at [657, 572] on div "New New Work Order New Purchase Order New Customer Quote New Sales Order New Re…" at bounding box center [707, 476] width 1094 height 952
click at [290, 561] on div "New New Work Order New Purchase Order New Customer Quote New Sales Order New Re…" at bounding box center [707, 476] width 1094 height 952
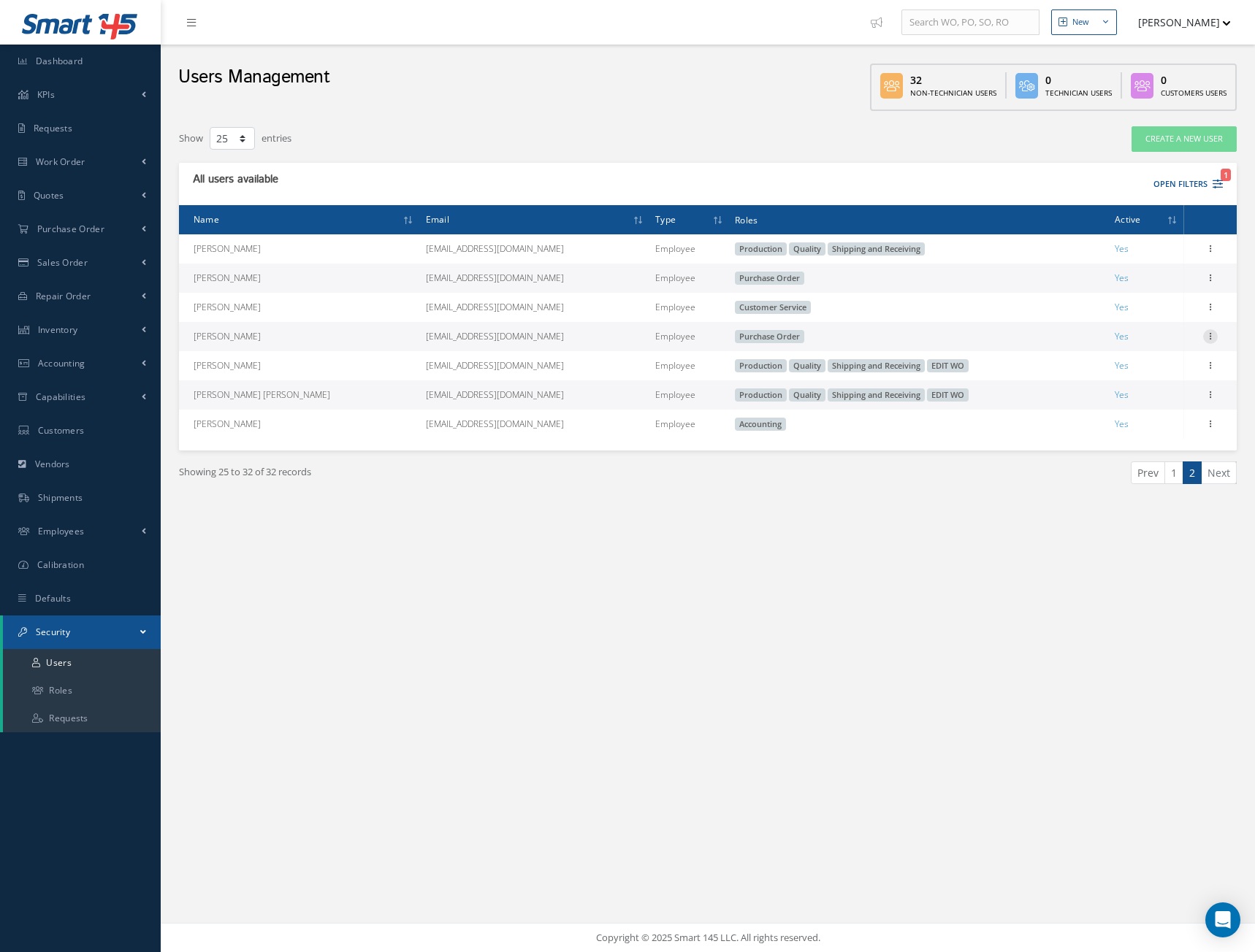
click at [1209, 334] on icon at bounding box center [1211, 335] width 14 height 12
click at [1119, 342] on link "Edit" at bounding box center [1144, 346] width 116 height 19
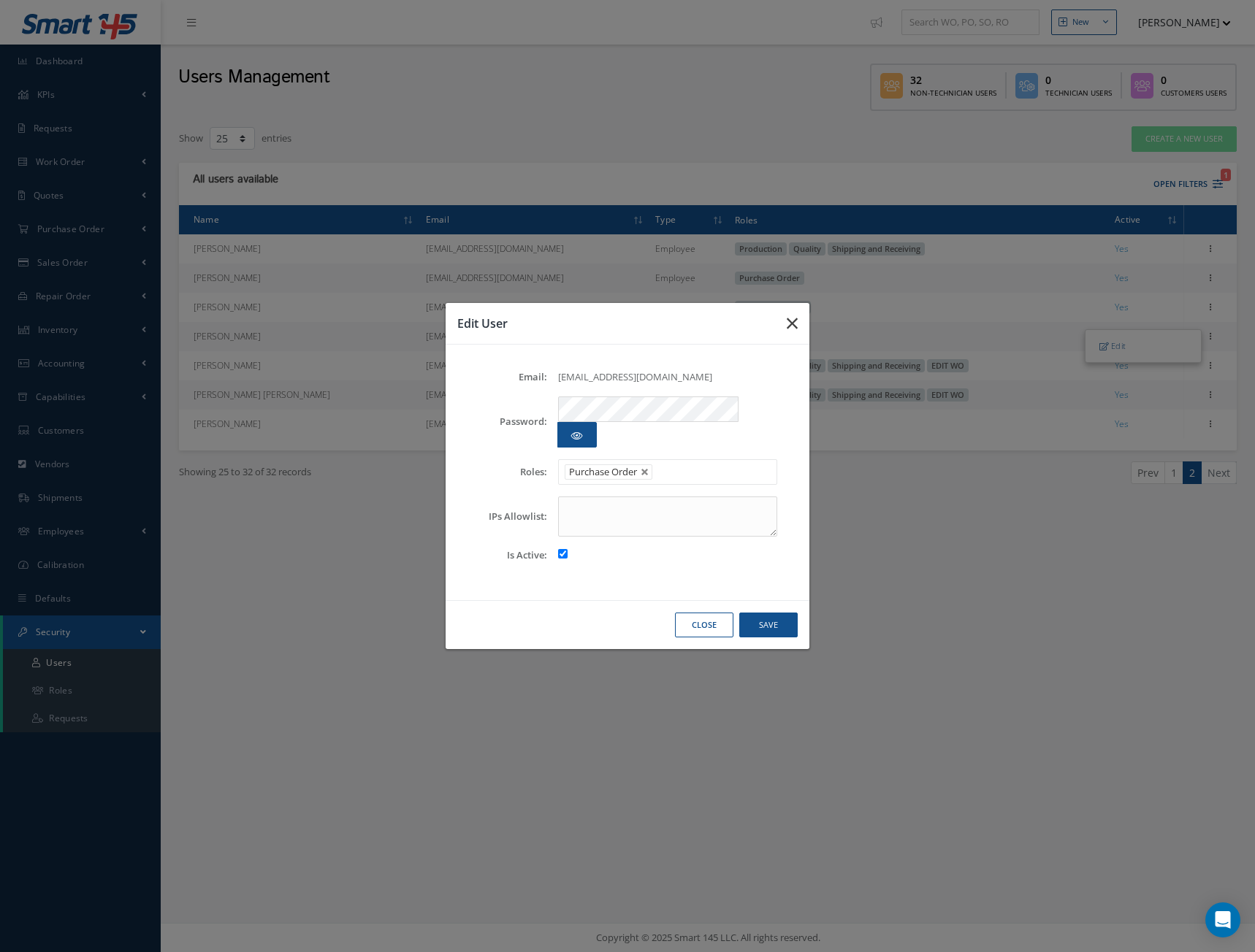
click at [796, 332] on icon "button" at bounding box center [792, 323] width 11 height 17
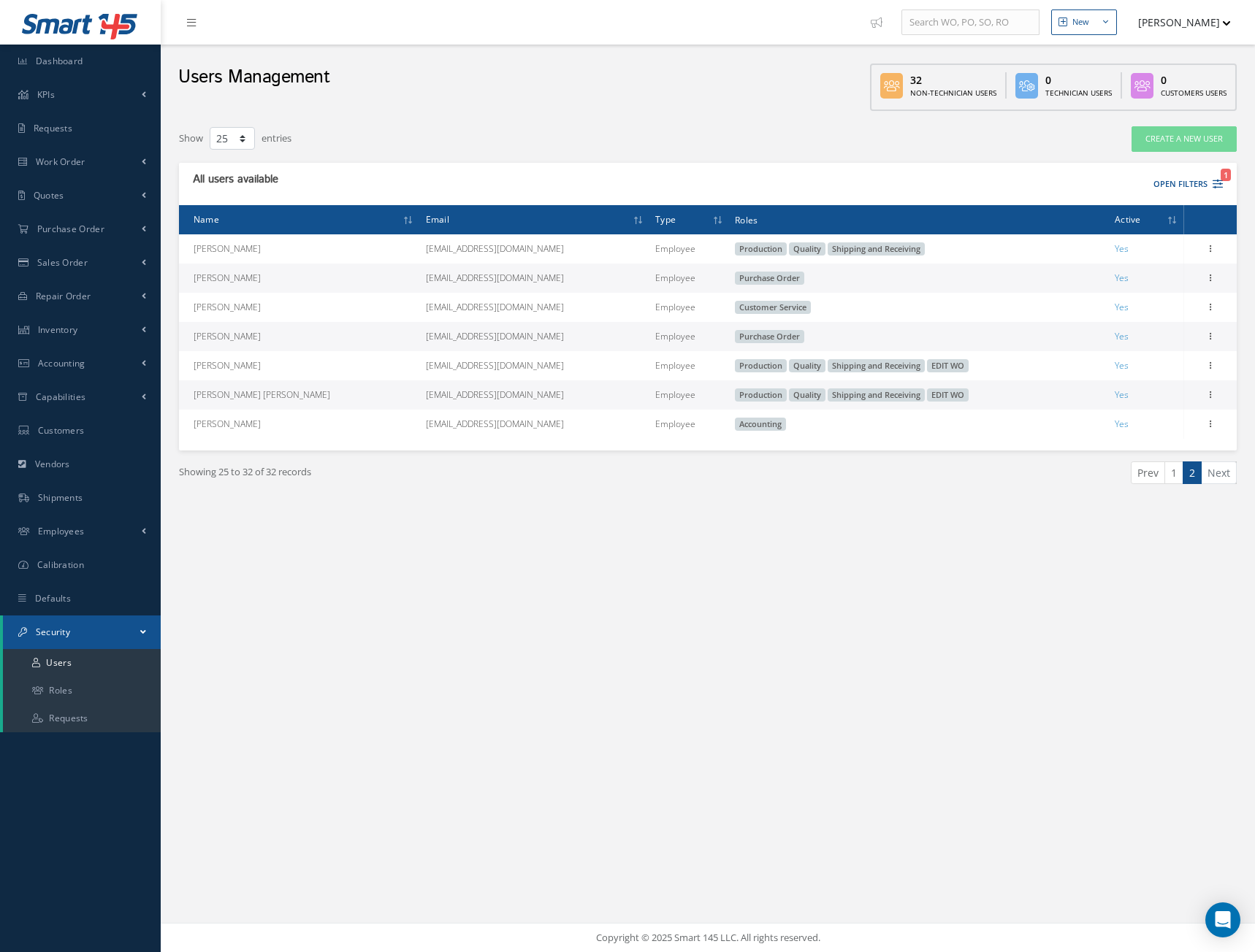
click at [490, 581] on div "New New Work Order New Purchase Order New Customer Quote New Sales Order New Re…" at bounding box center [707, 476] width 1094 height 952
click at [664, 562] on div "New New Work Order New Purchase Order New Customer Quote New Sales Order New Re…" at bounding box center [707, 476] width 1094 height 952
click at [59, 689] on link "Roles" at bounding box center [81, 691] width 158 height 28
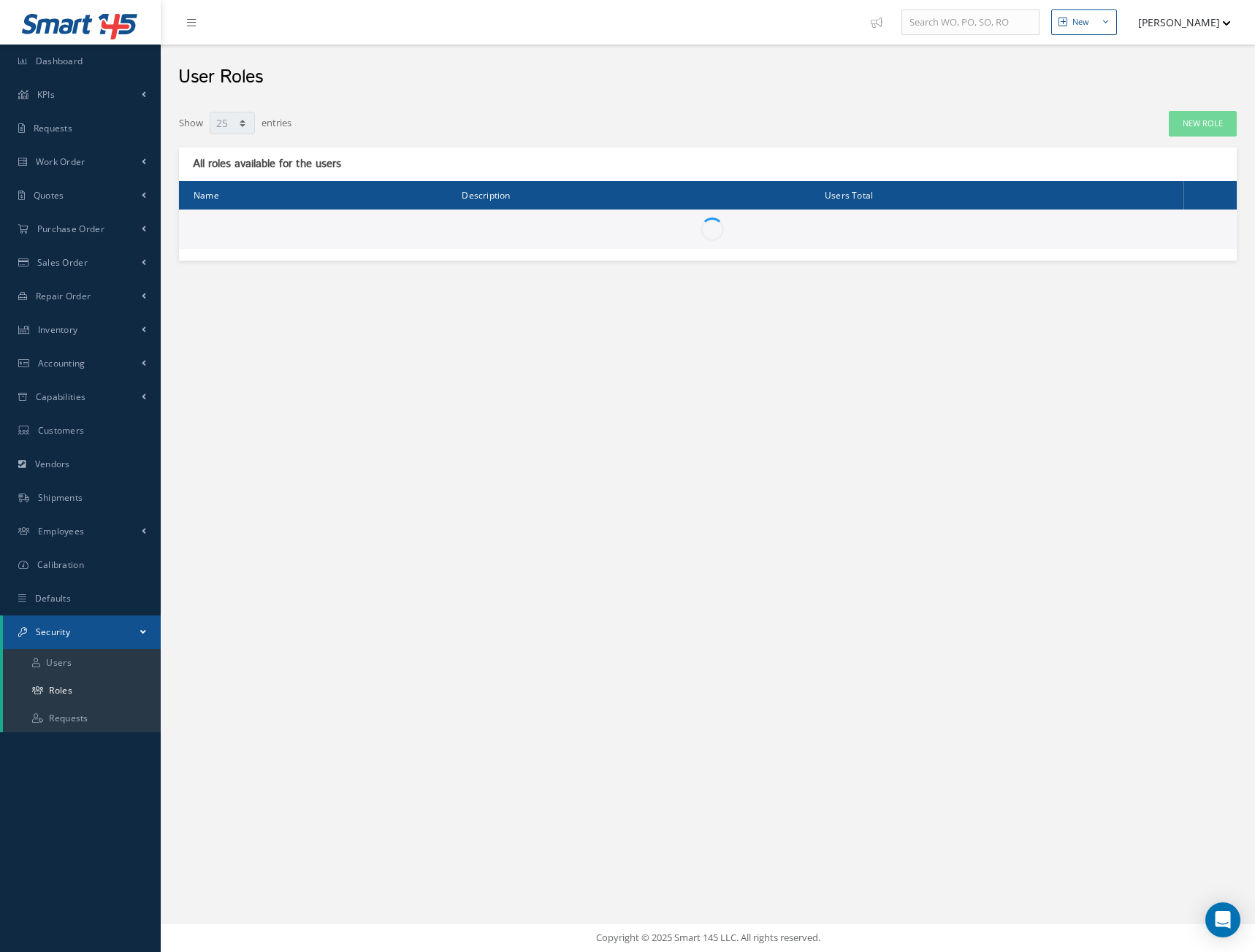
select select "25"
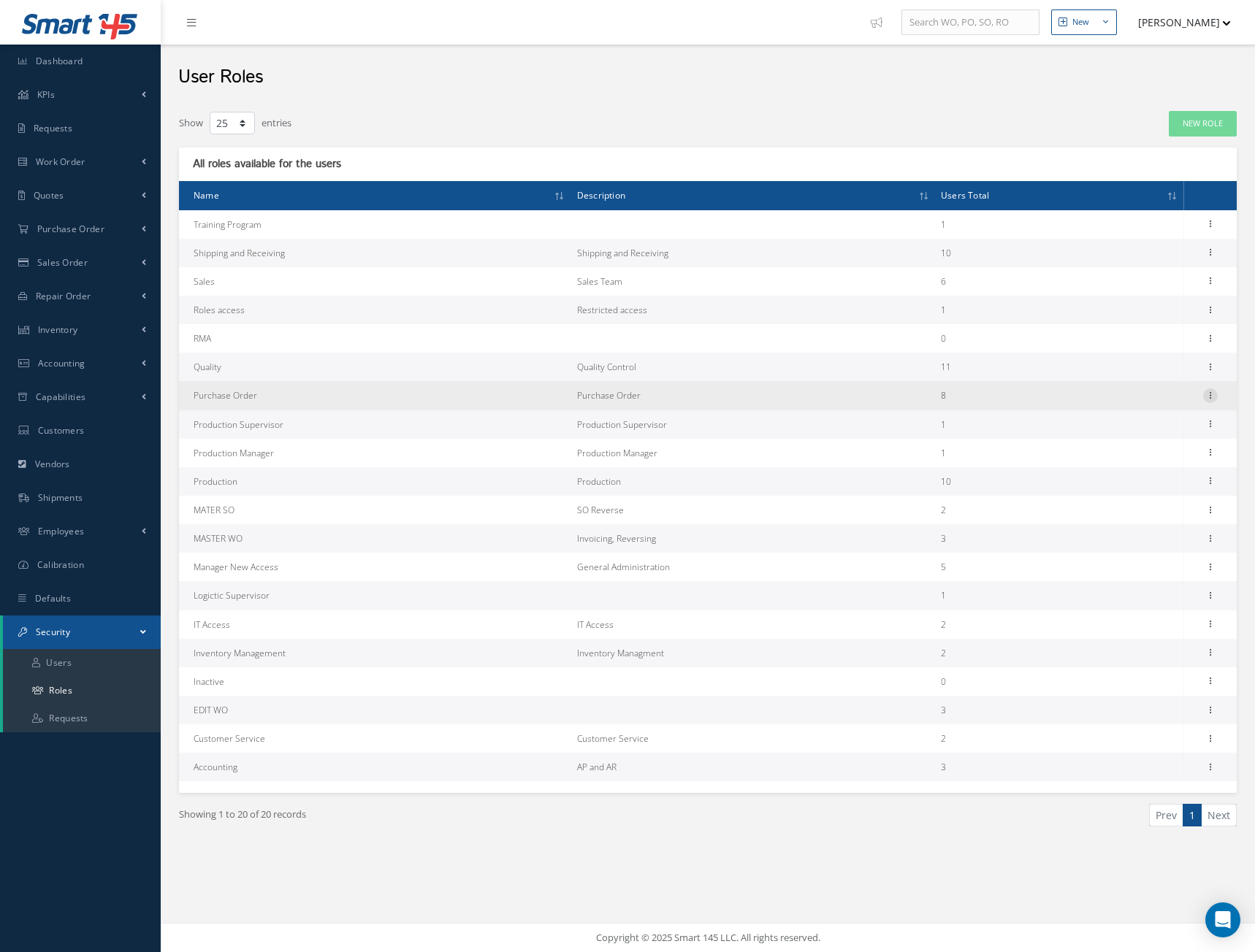
click at [1212, 395] on icon at bounding box center [1211, 394] width 14 height 12
click at [1123, 420] on link "Permissions" at bounding box center [1144, 424] width 116 height 19
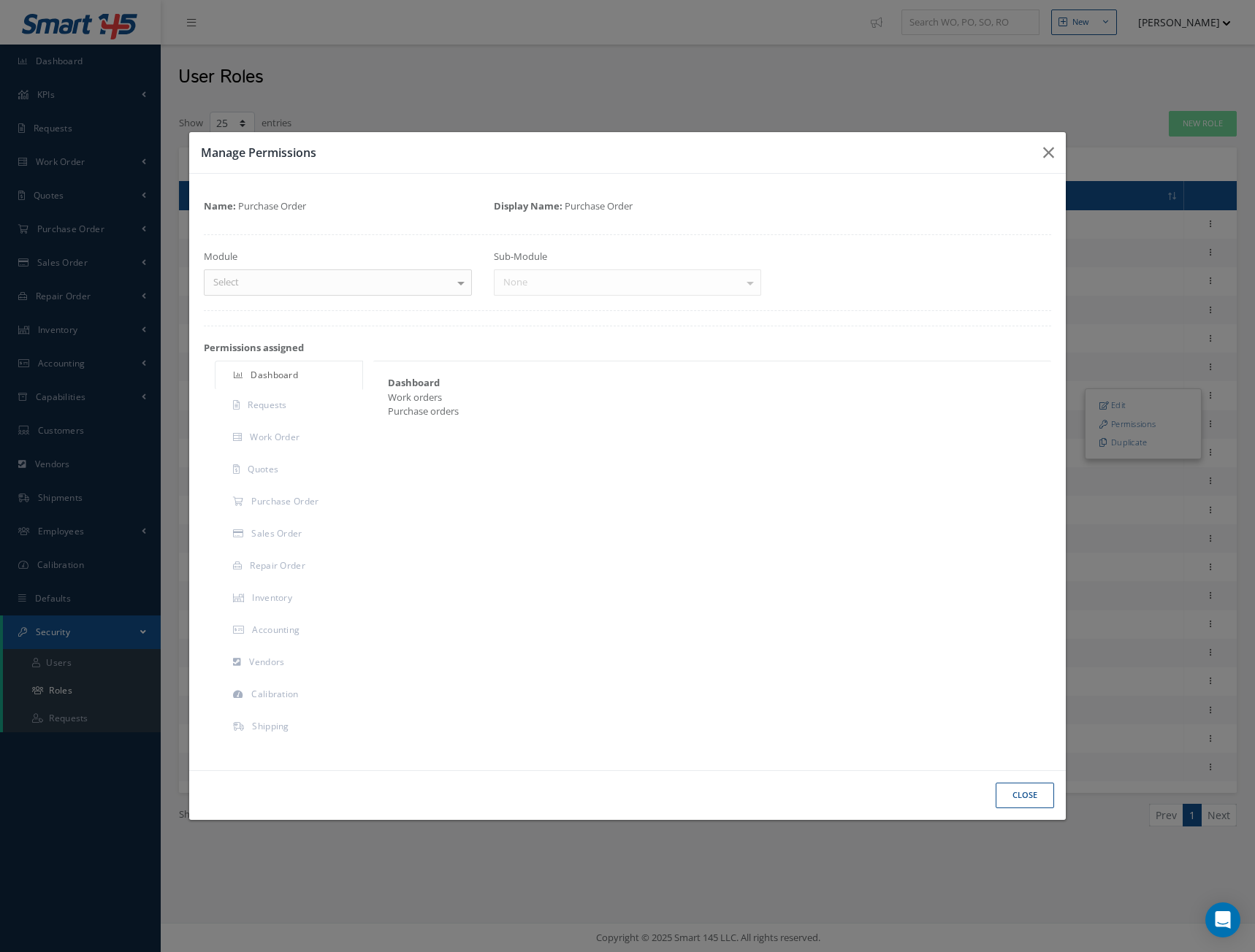
click at [412, 276] on div "Select" at bounding box center [338, 282] width 268 height 26
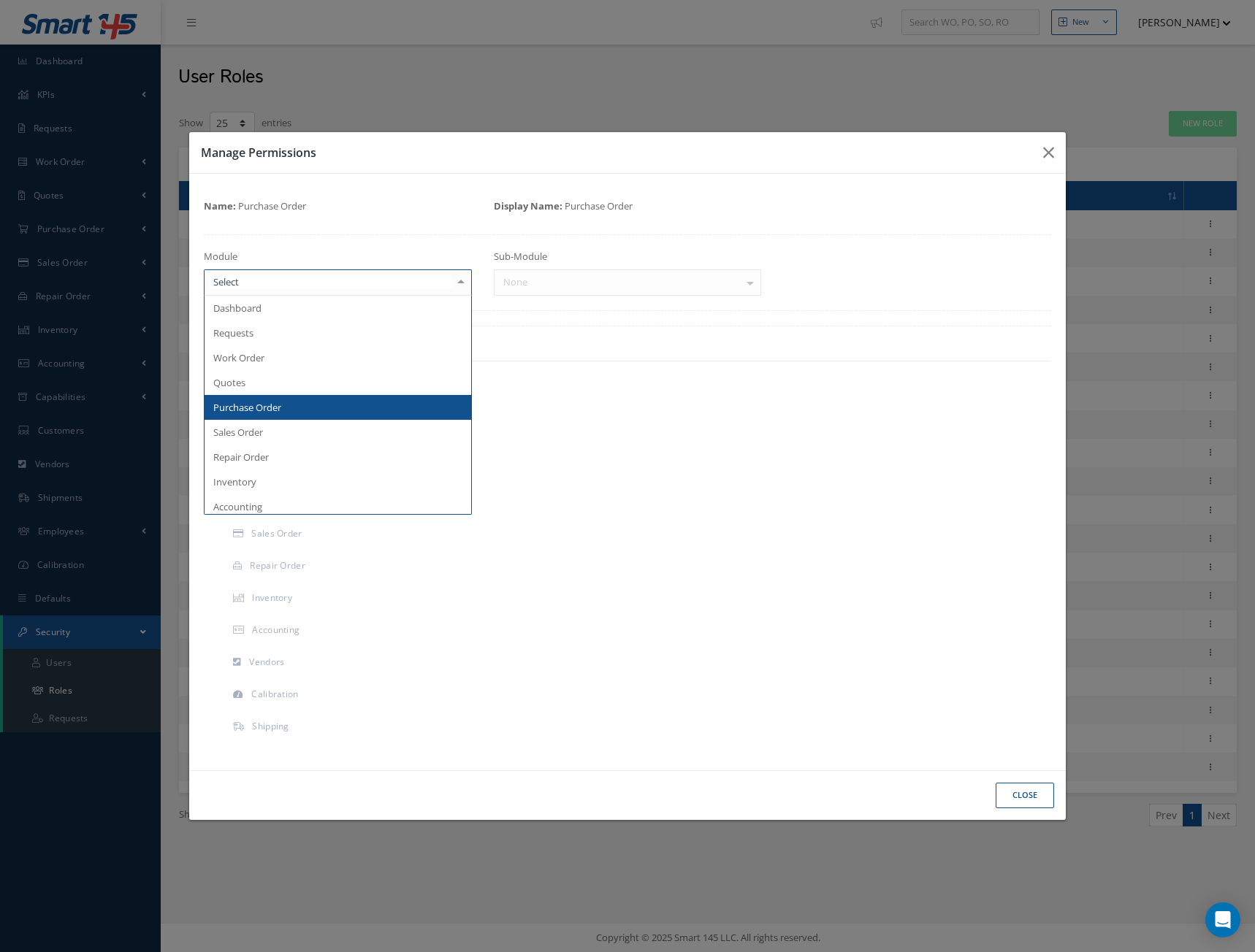
click at [284, 398] on span "Purchase Order" at bounding box center [337, 406] width 267 height 24
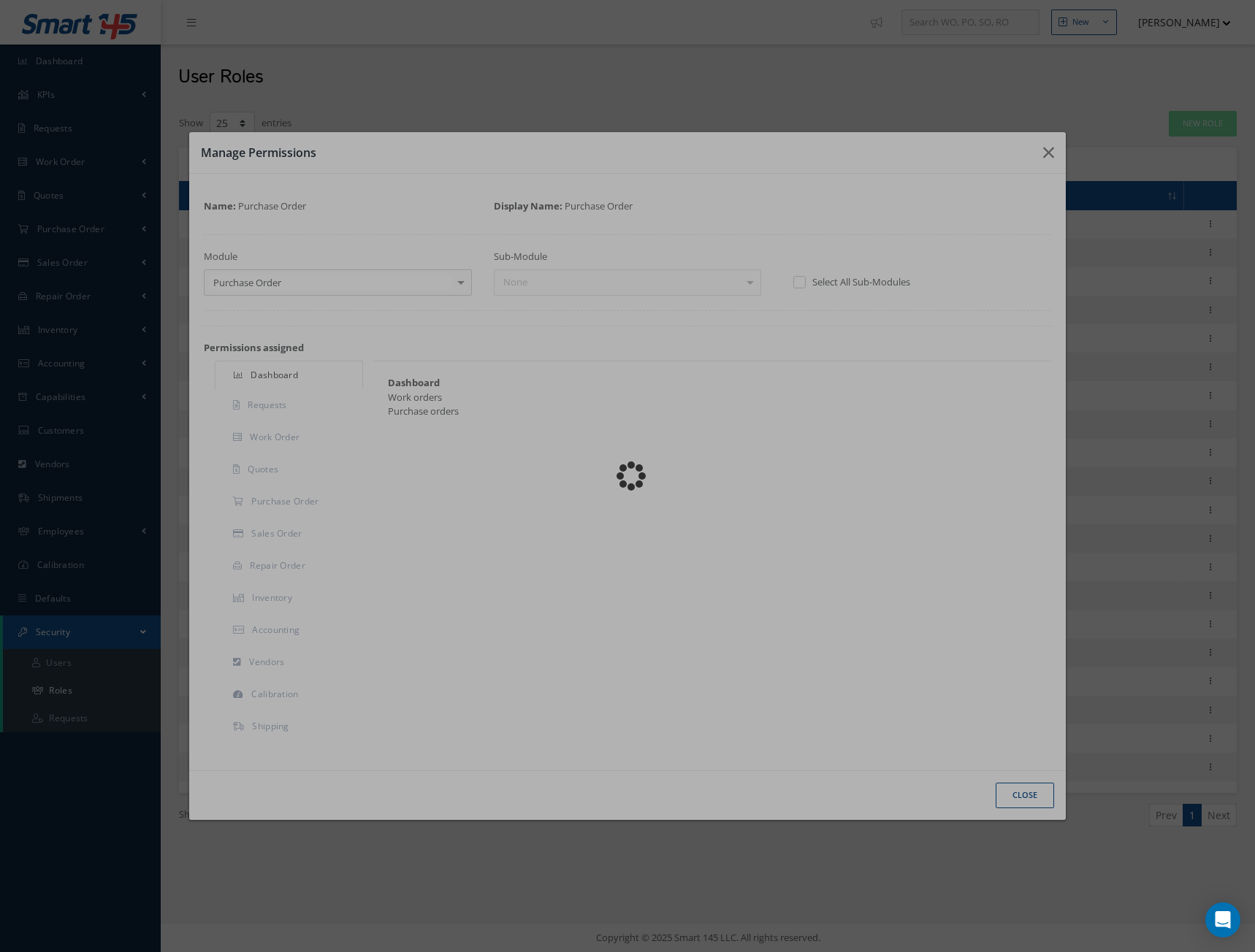
checkbox input "true"
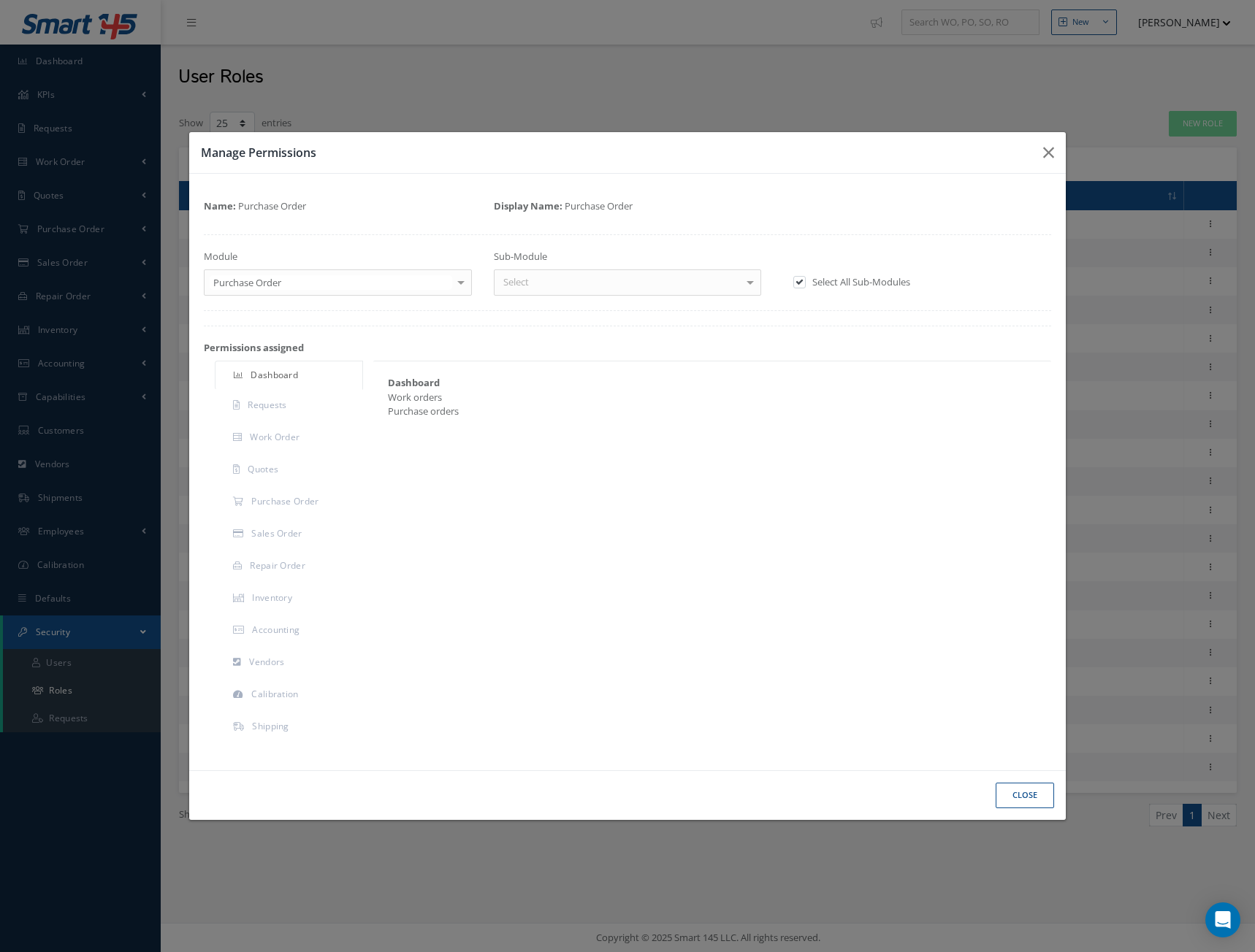
click at [601, 285] on div "Select" at bounding box center [628, 282] width 268 height 26
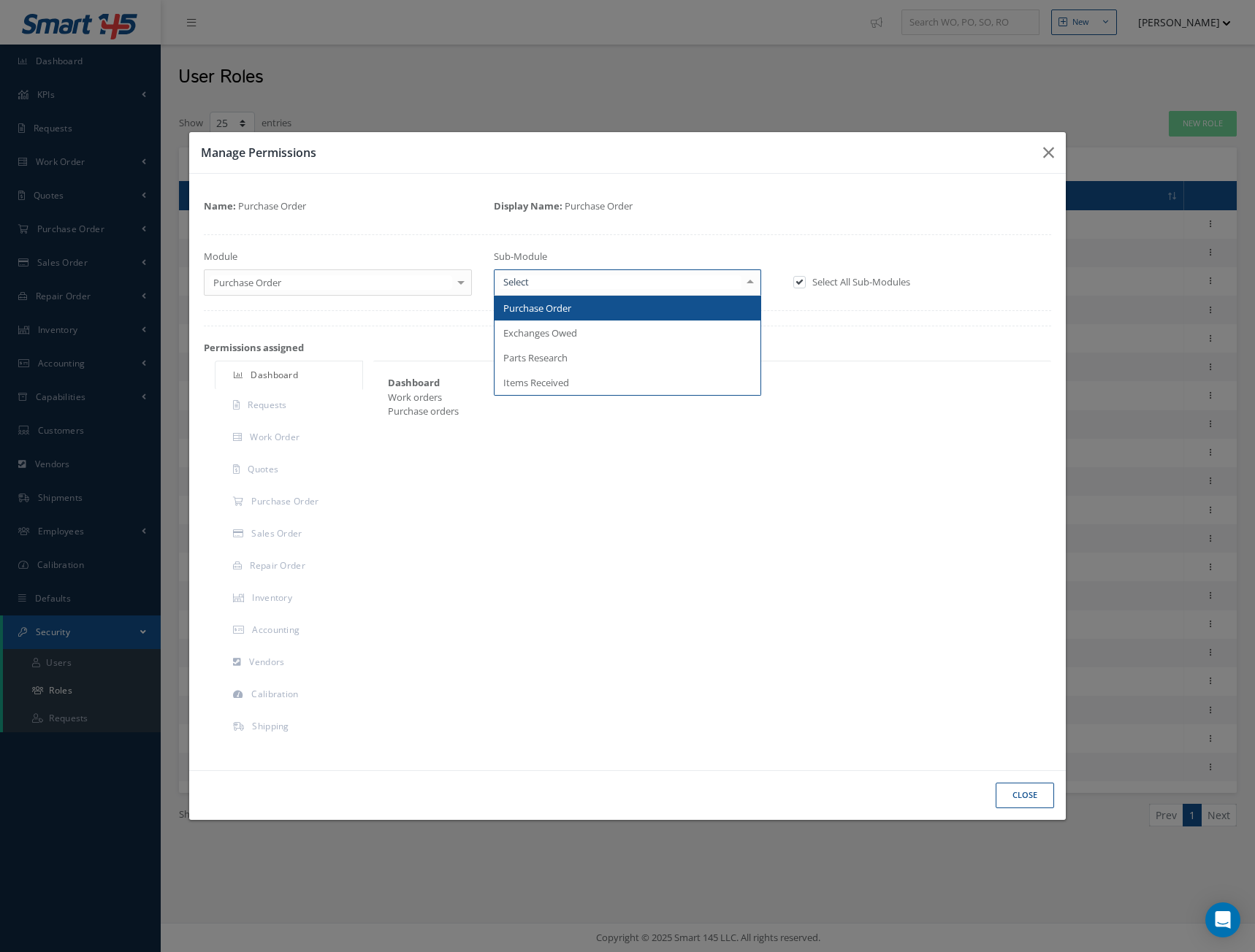
click at [578, 315] on span "Purchase Order" at bounding box center [627, 307] width 267 height 24
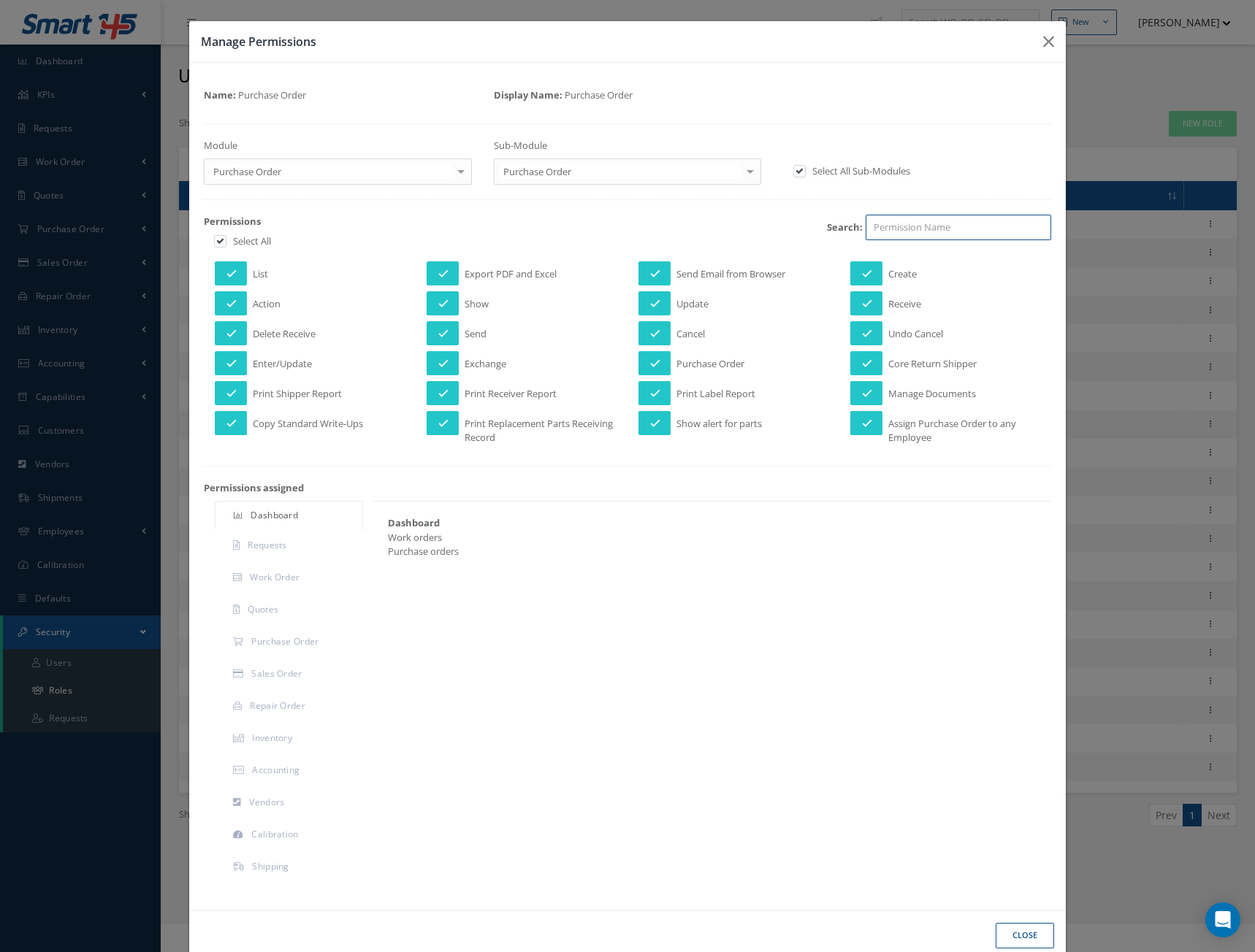
click at [900, 231] on input "search" at bounding box center [959, 228] width 186 height 26
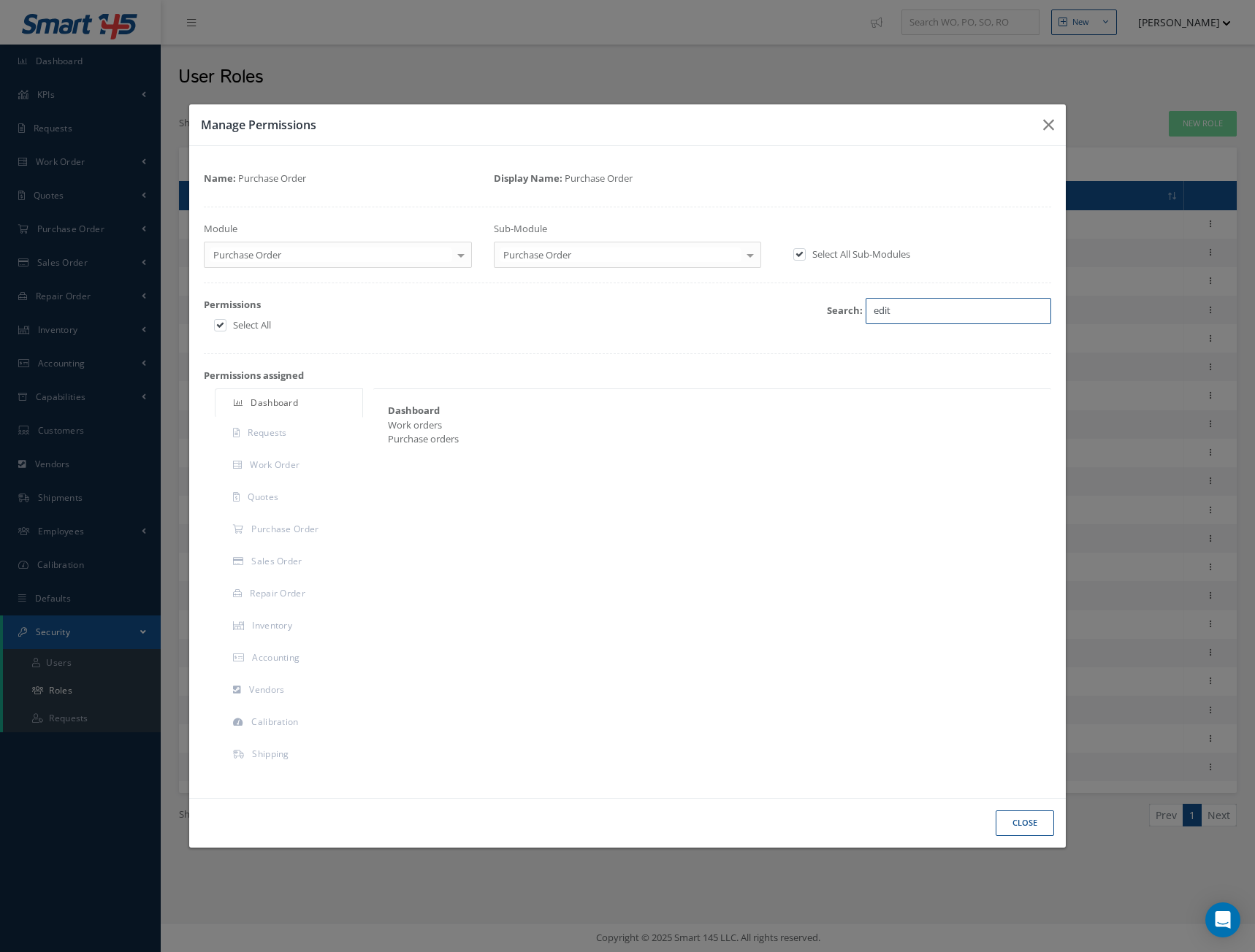
type input "edit"
click at [548, 598] on div "Dashboard Requests Work Order Quotes Purchase Order Sales Order Repair Order In…" at bounding box center [627, 580] width 870 height 384
drag, startPoint x: 913, startPoint y: 312, endPoint x: 822, endPoint y: 312, distance: 91.0
click at [822, 312] on div "edit Search:" at bounding box center [773, 318] width 580 height 41
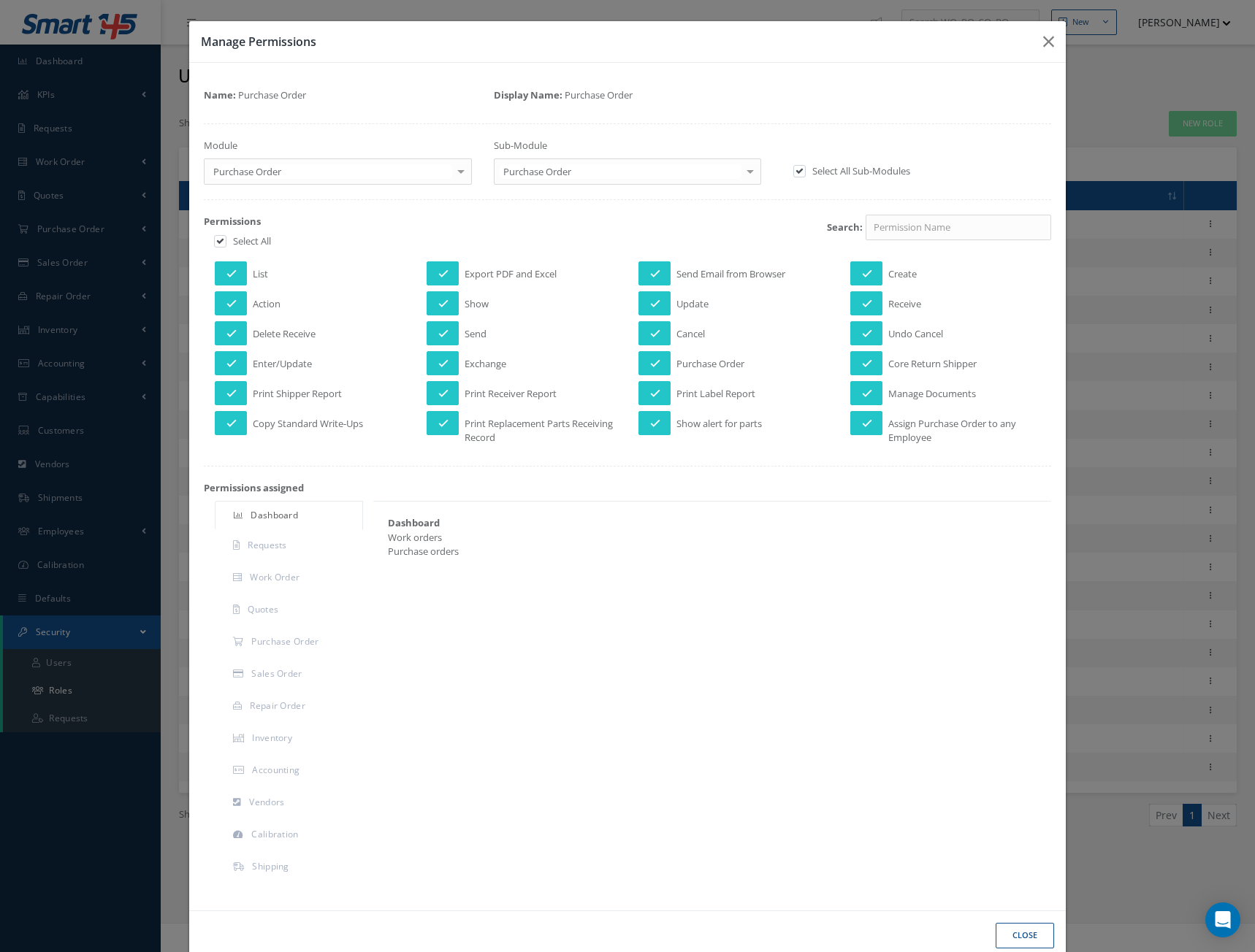
click at [309, 200] on div at bounding box center [628, 200] width 848 height 1
click at [772, 97] on div "Name: Purchase Order Display Name: Purchase Order" at bounding box center [627, 98] width 870 height 21
click at [785, 89] on div "Name: Purchase Order Display Name: Purchase Order" at bounding box center [627, 98] width 870 height 21
click at [1044, 39] on icon "button" at bounding box center [1049, 41] width 11 height 17
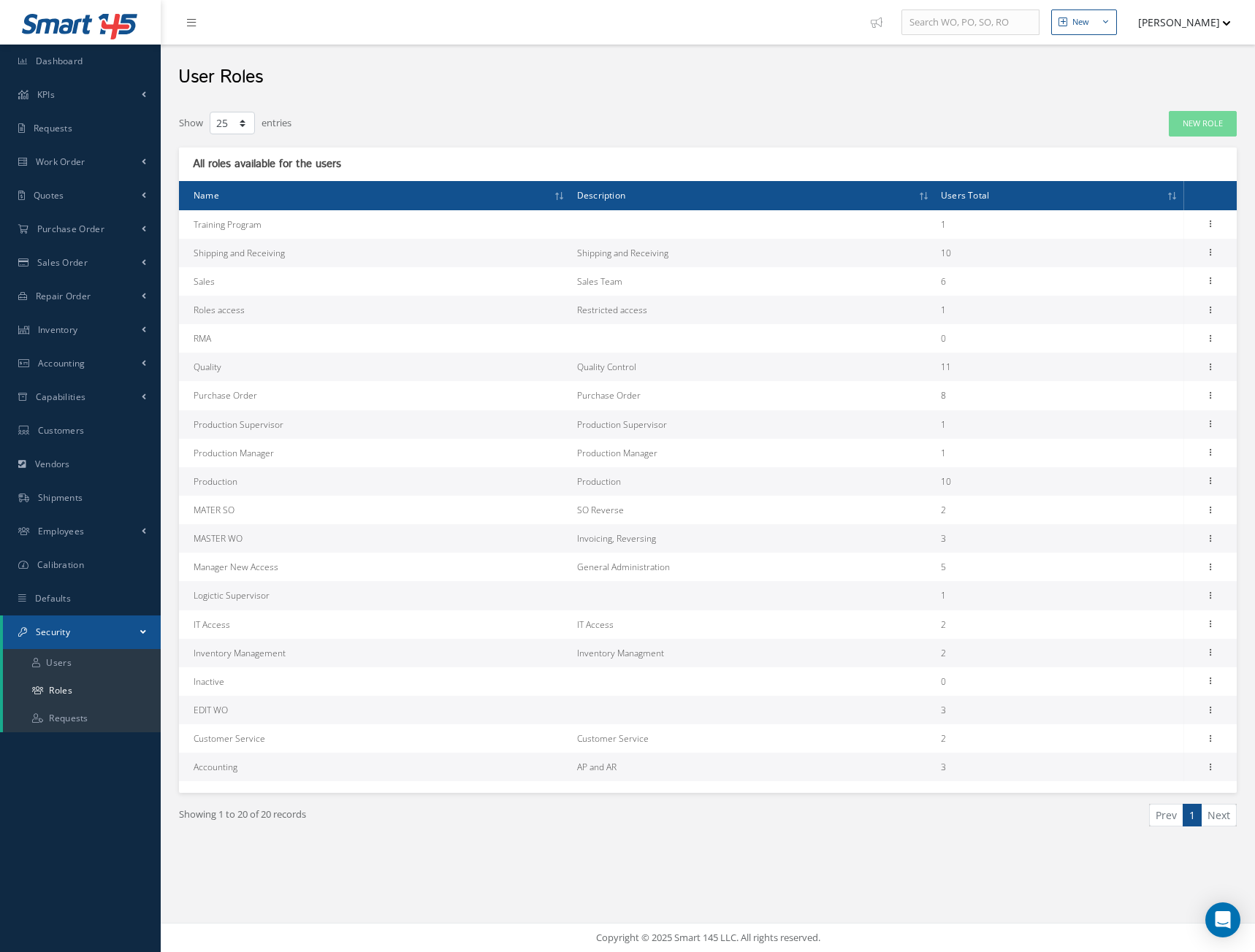
click at [365, 97] on div "User Roles" at bounding box center [707, 73] width 1094 height 59
click at [571, 95] on div "User Roles" at bounding box center [707, 73] width 1094 height 59
click at [848, 99] on div "User Roles" at bounding box center [707, 73] width 1094 height 59
click at [1044, 98] on div "User Roles" at bounding box center [707, 73] width 1094 height 59
click at [1219, 23] on button "[PERSON_NAME]" at bounding box center [1177, 23] width 107 height 29
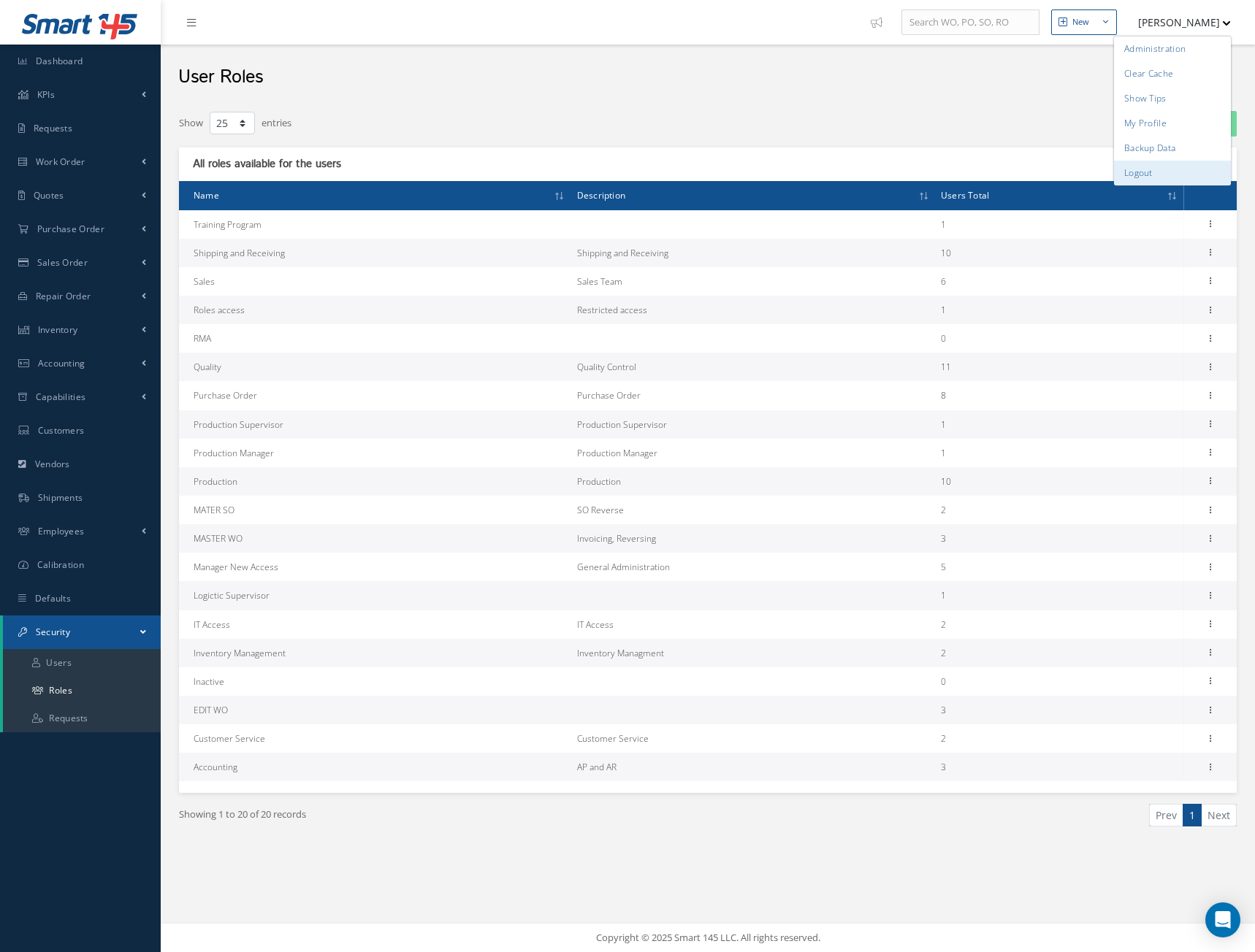
click at [1138, 171] on link "Logout" at bounding box center [1172, 173] width 117 height 24
